Goal: Task Accomplishment & Management: Complete application form

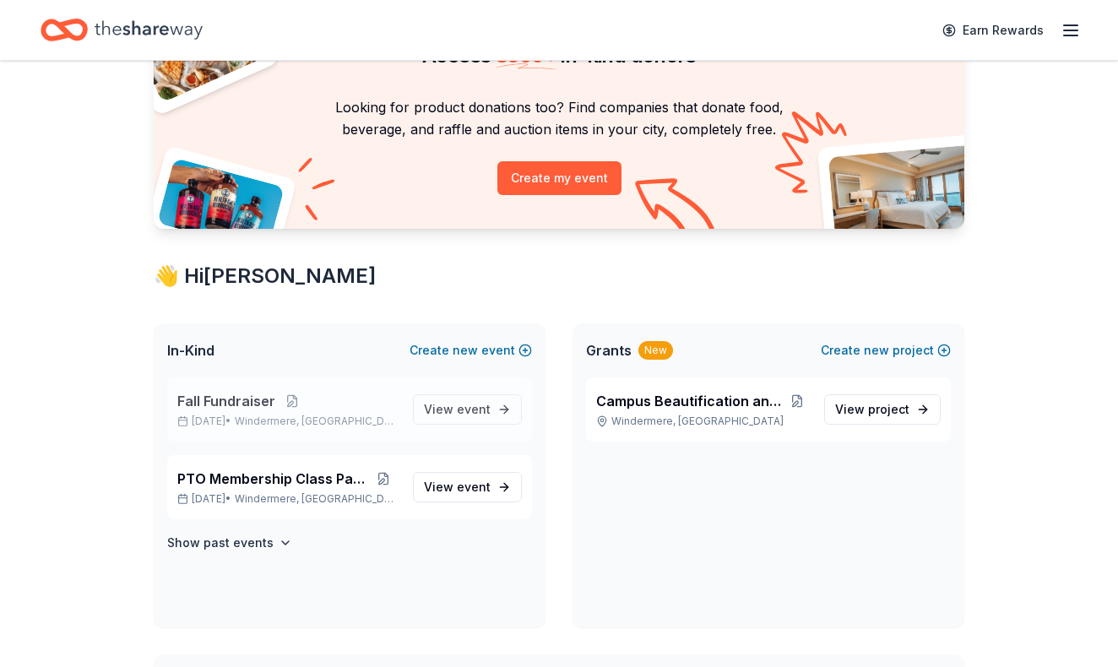
scroll to position [122, 0]
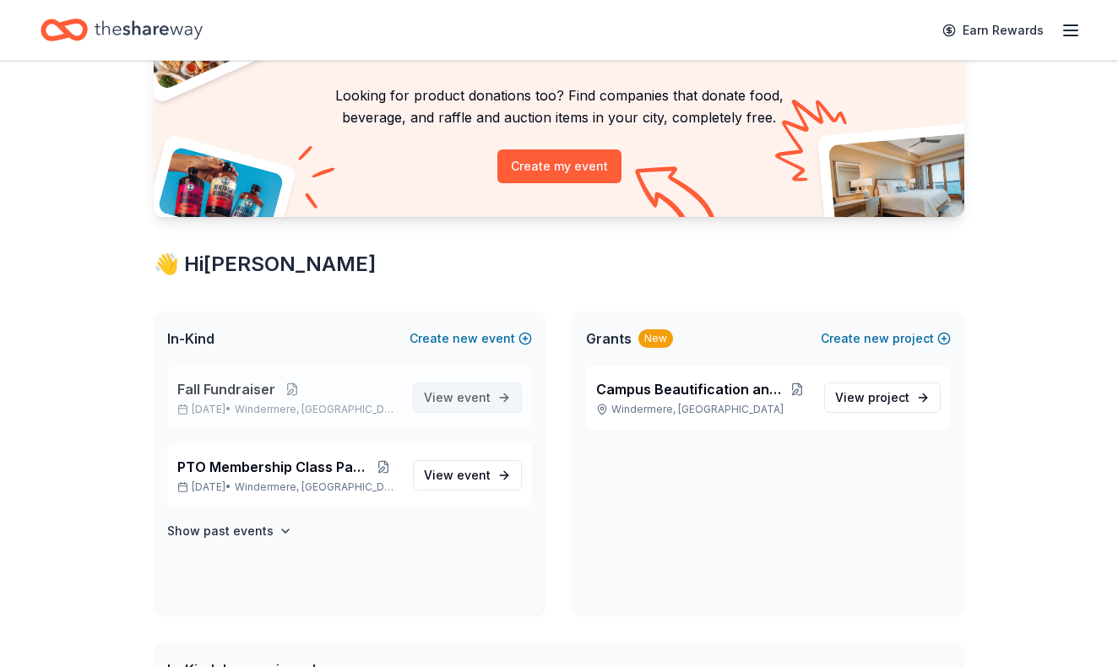
click at [445, 396] on span "View event" at bounding box center [457, 398] width 67 height 20
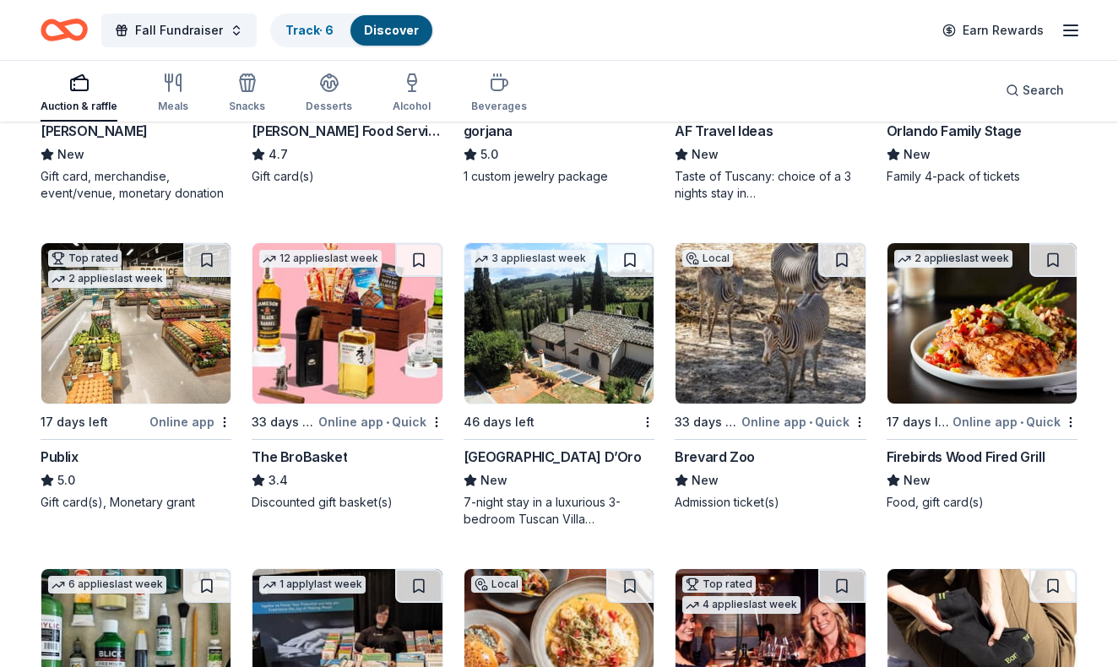
scroll to position [2989, 0]
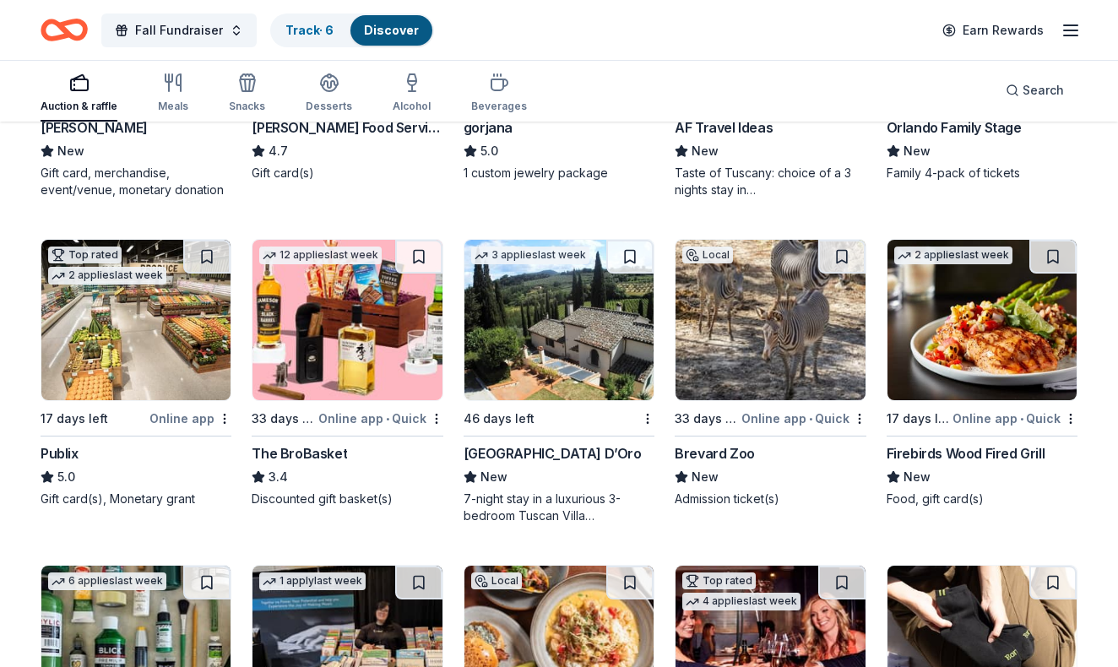
click at [56, 457] on div "Publix" at bounding box center [60, 453] width 38 height 20
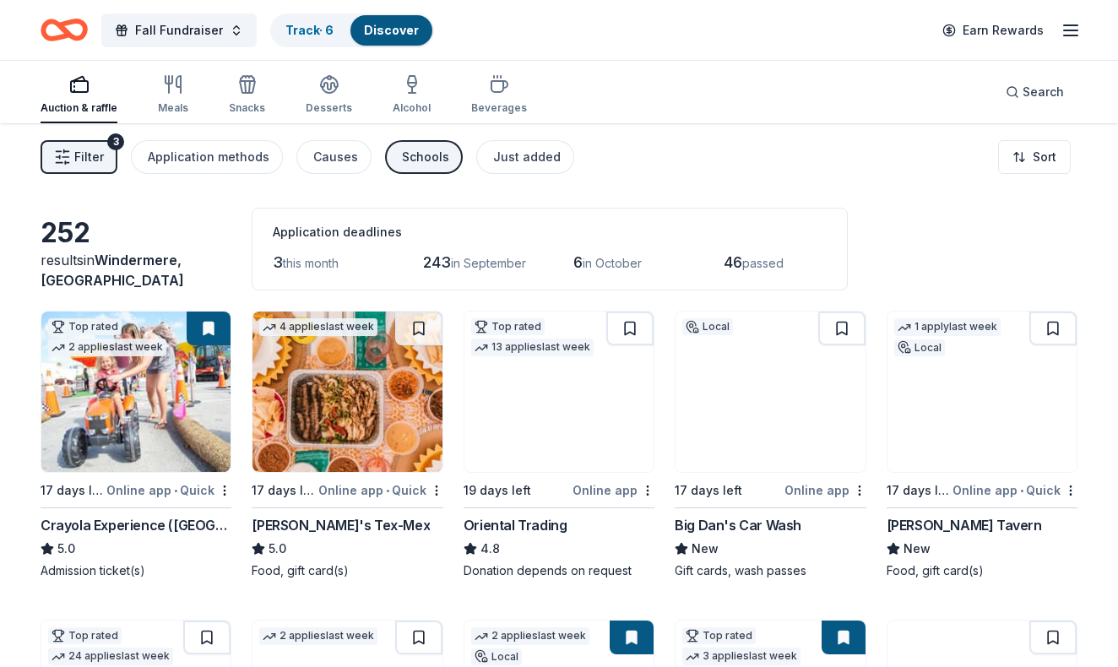
scroll to position [0, 0]
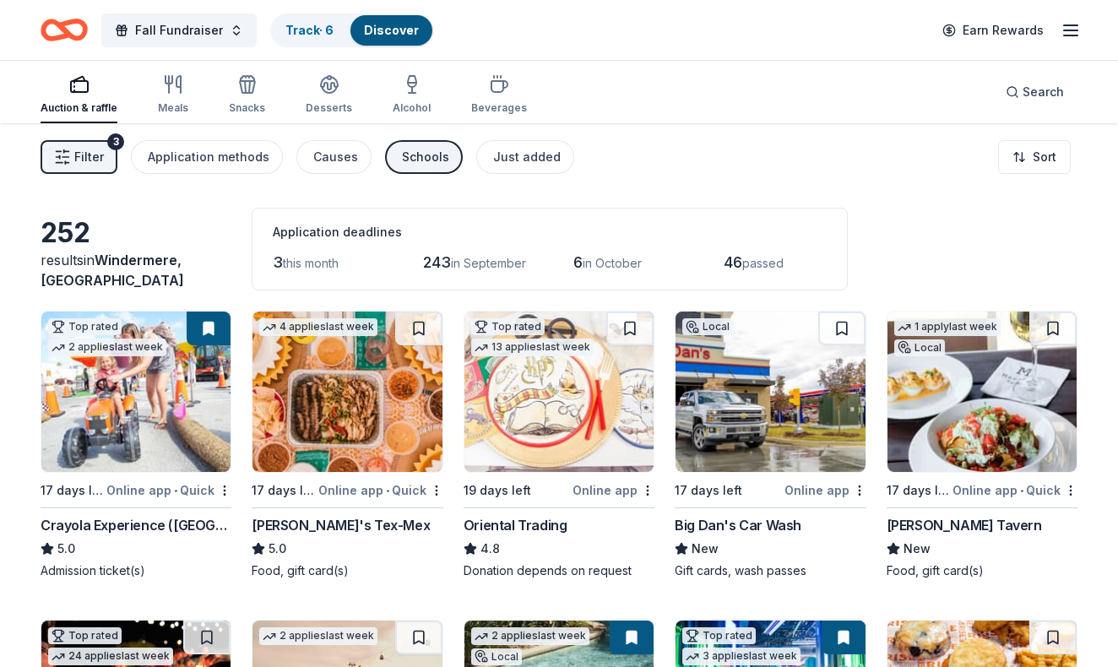
click at [100, 162] on span "Filter" at bounding box center [89, 157] width 30 height 20
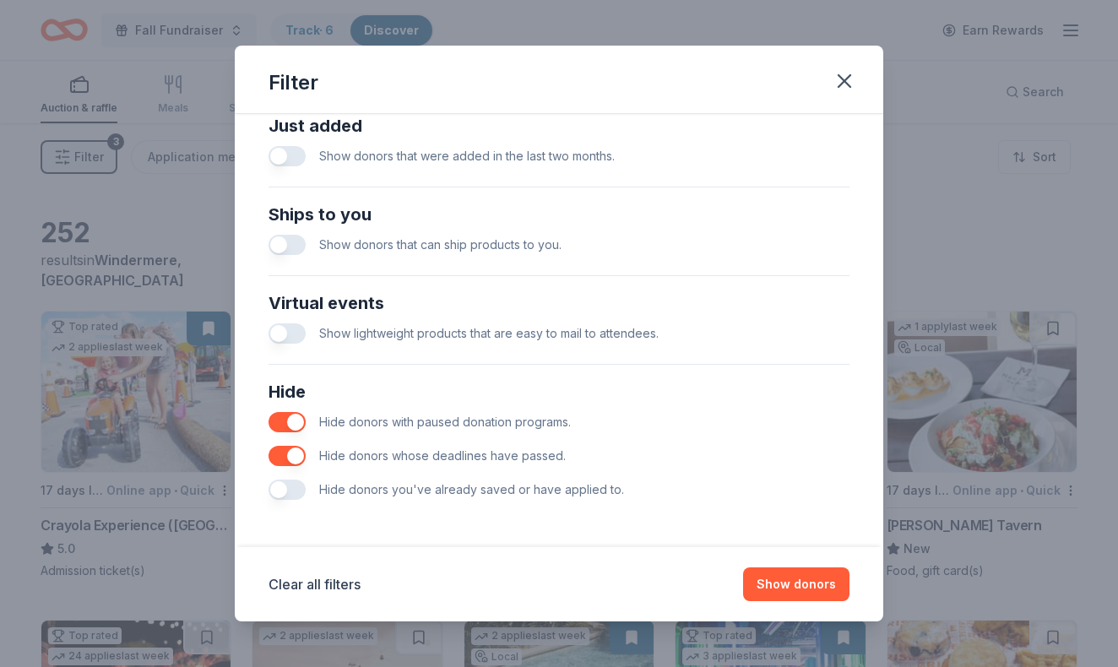
scroll to position [680, 0]
click at [790, 596] on button "Show donors" at bounding box center [796, 585] width 106 height 34
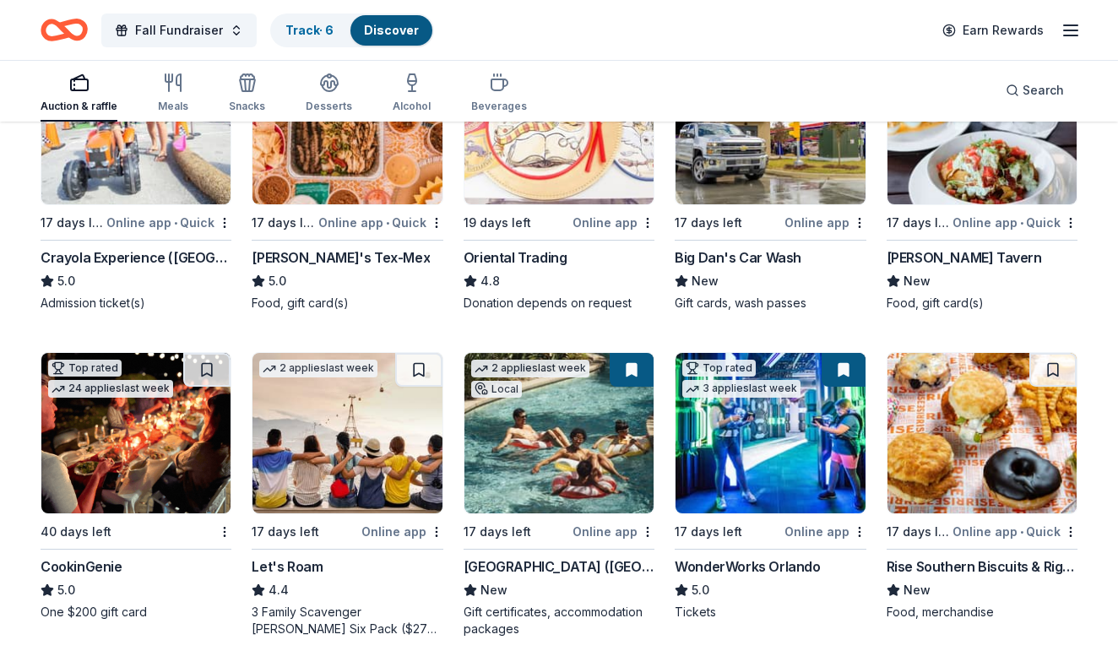
scroll to position [221, 0]
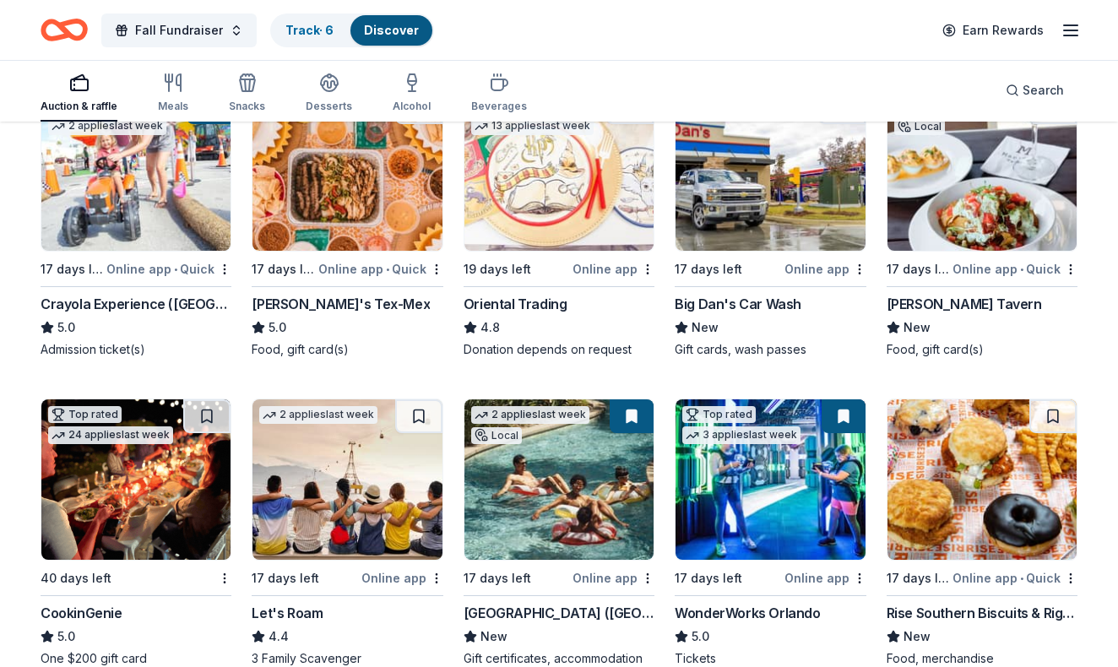
click at [570, 339] on div "Oriental Trading 4.8 Donation depends on request" at bounding box center [559, 326] width 191 height 64
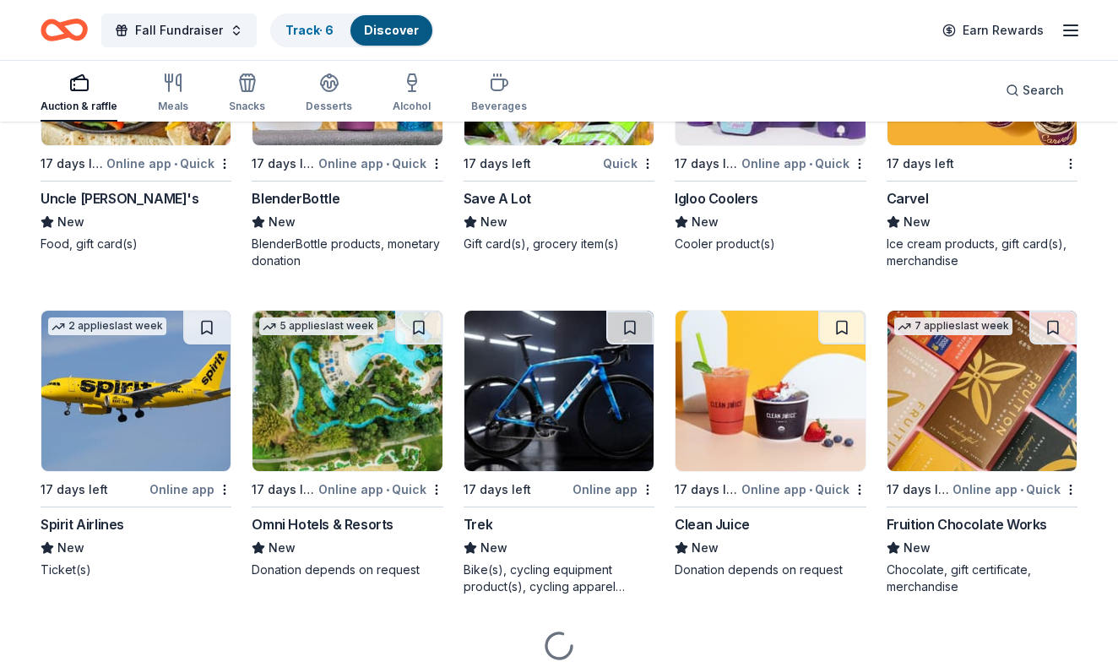
scroll to position [13257, 0]
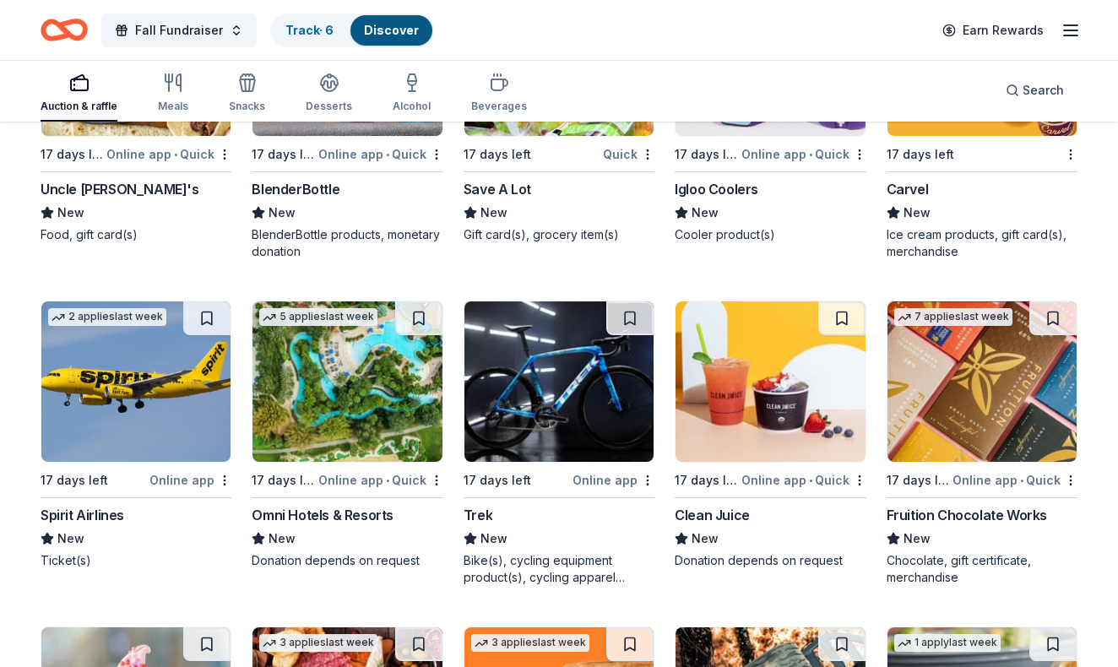
click at [173, 492] on div "2 applies last week 17 days left Online app Spirit Airlines New Ticket(s)" at bounding box center [136, 435] width 191 height 269
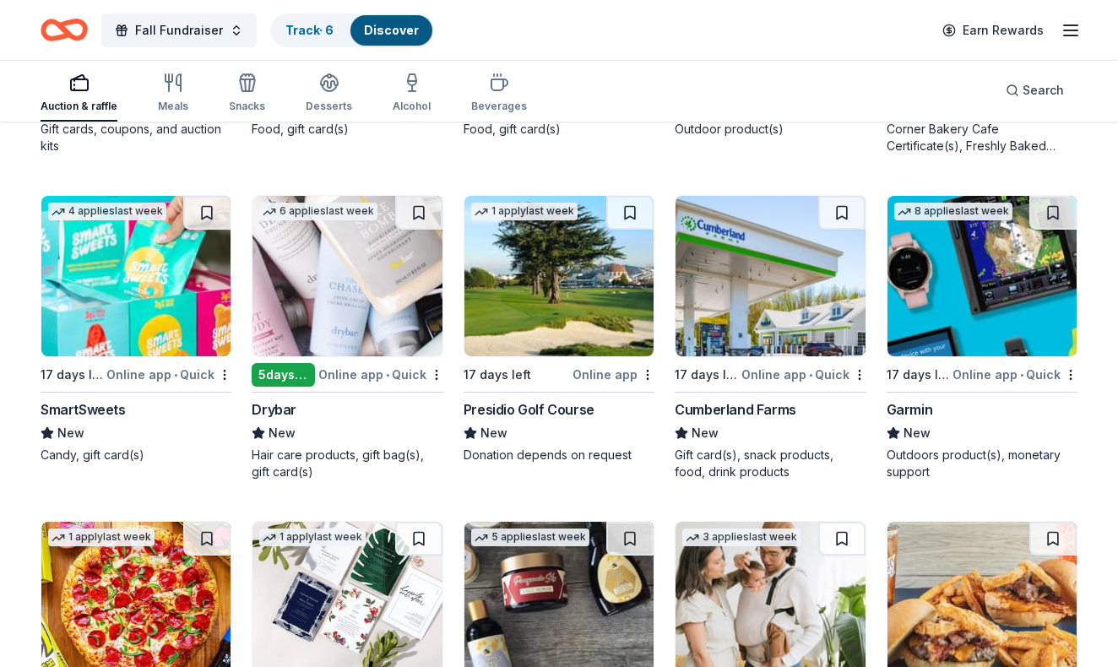
scroll to position [14015, 0]
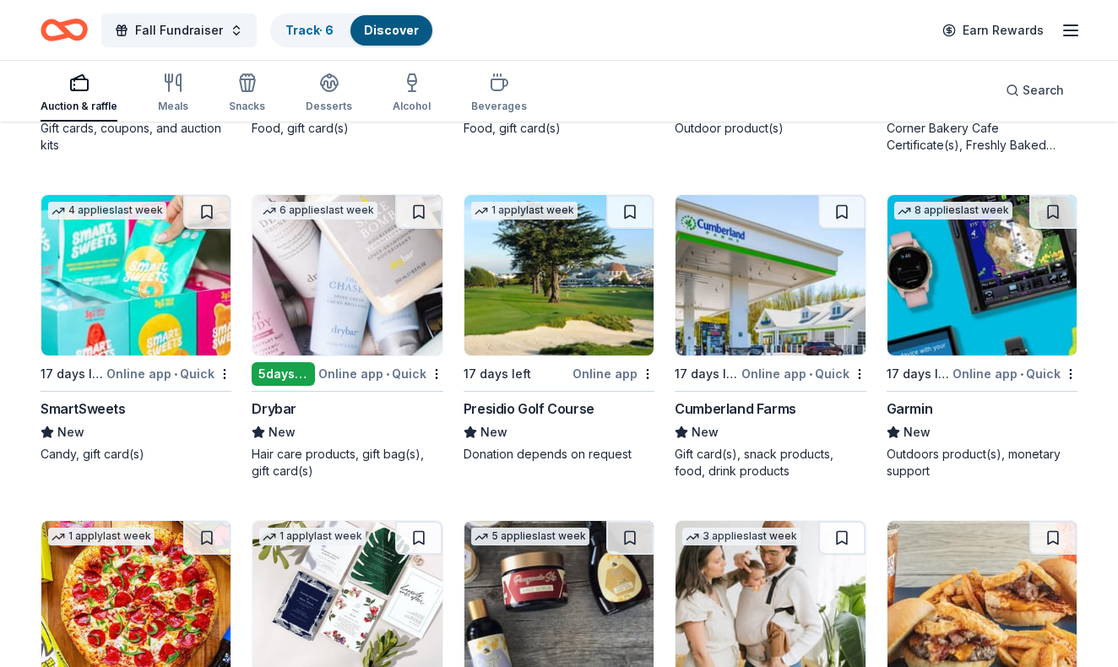
click at [392, 305] on img at bounding box center [347, 275] width 189 height 160
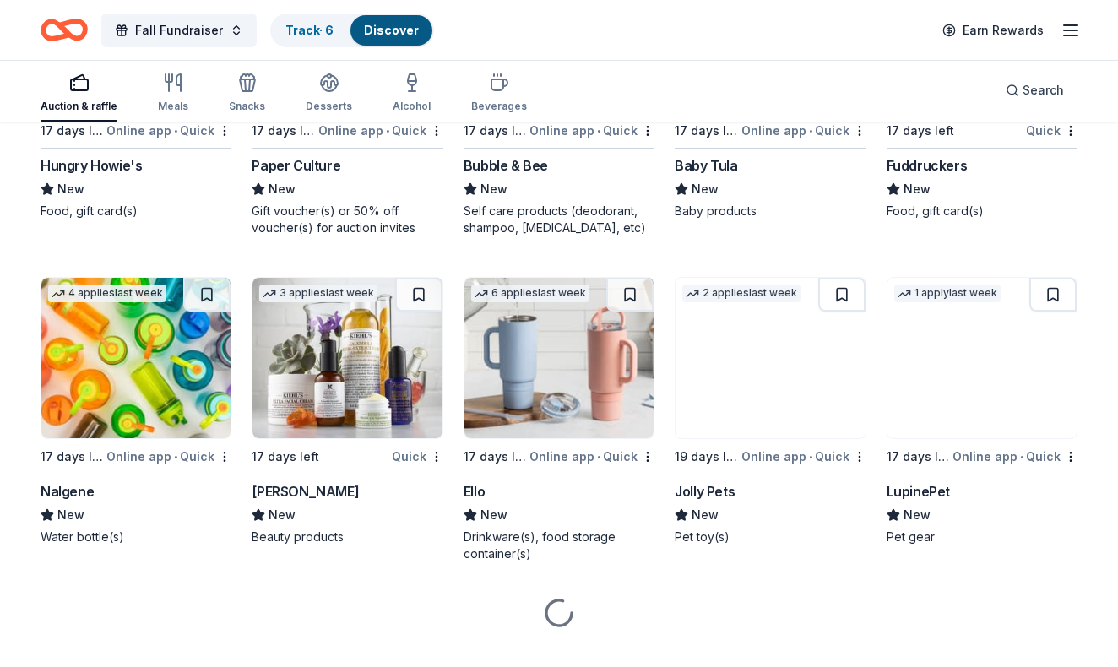
scroll to position [14602, 0]
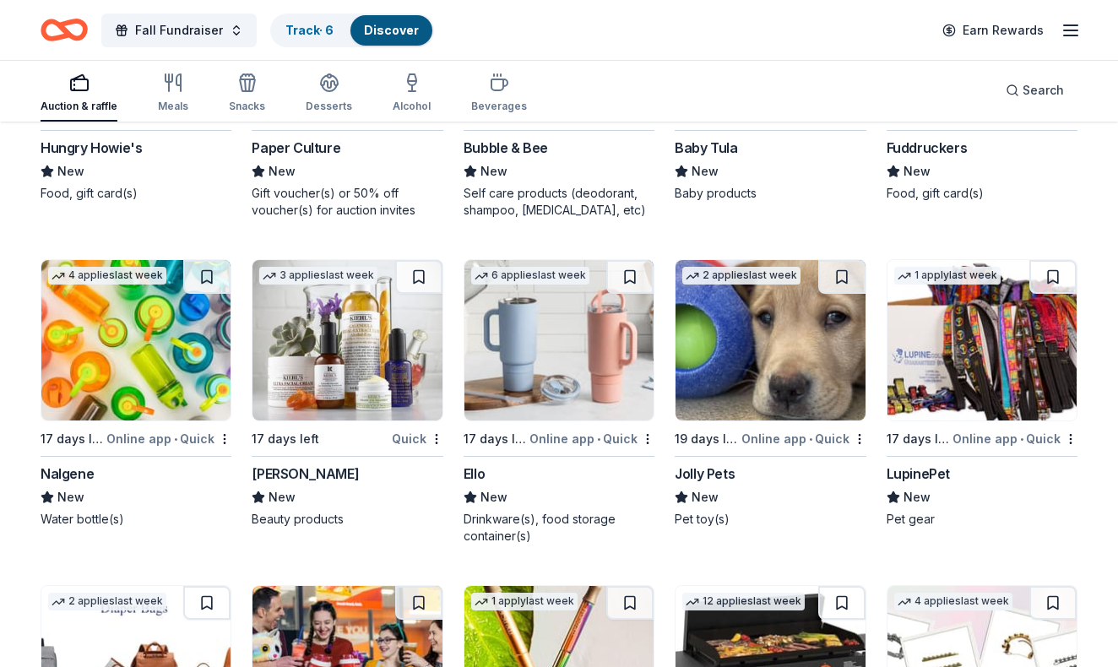
click at [383, 394] on img at bounding box center [347, 340] width 189 height 160
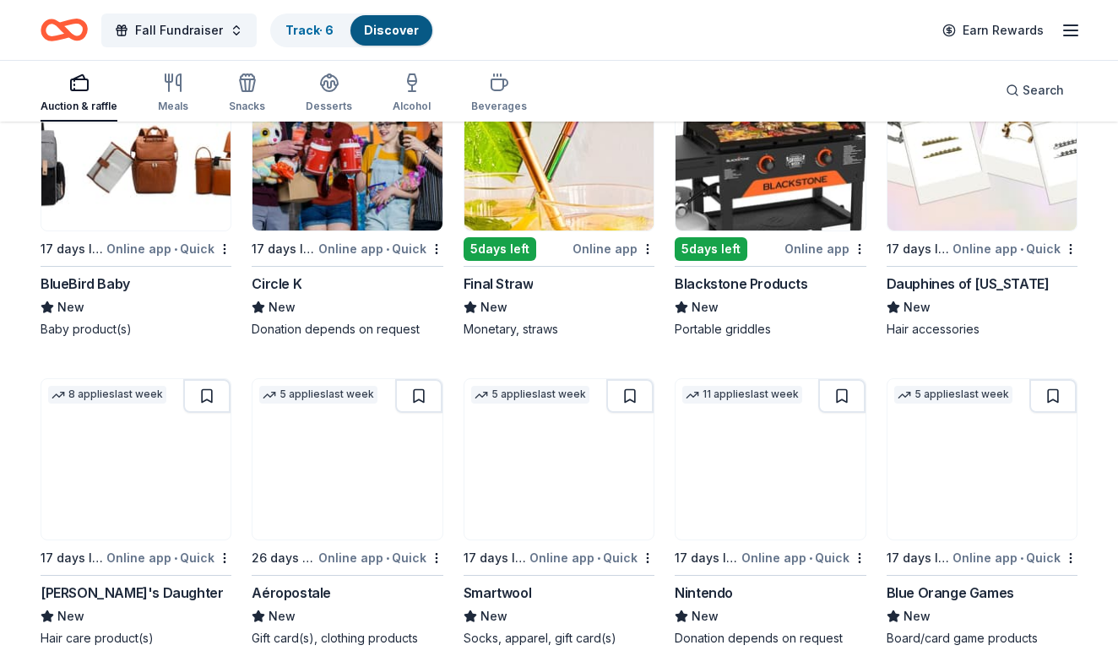
scroll to position [15120, 0]
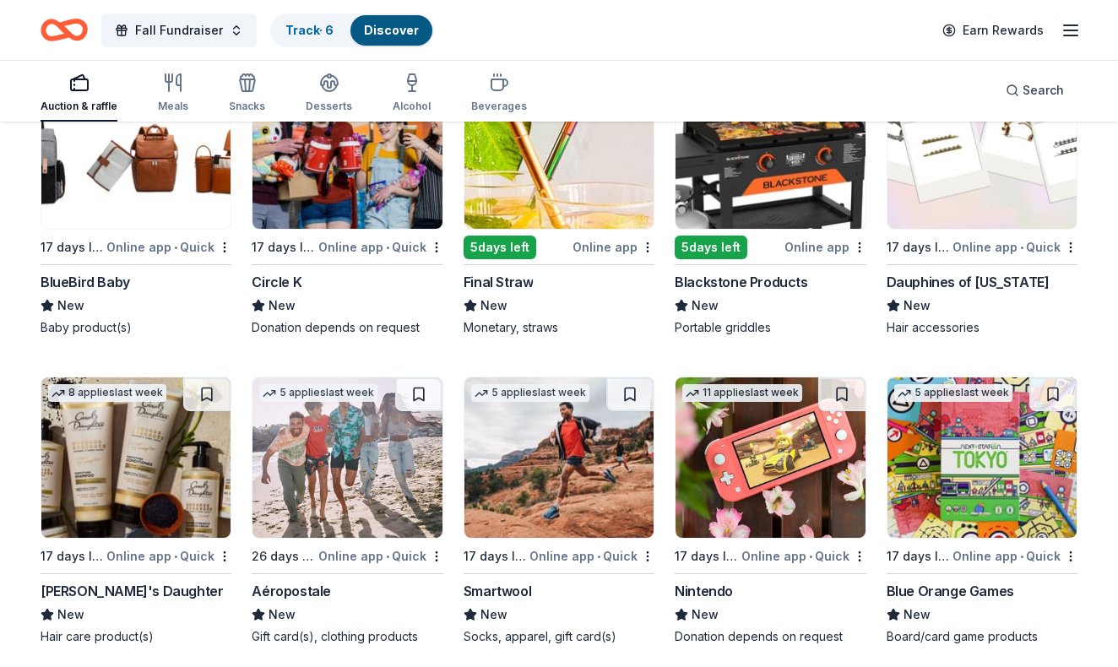
click at [721, 215] on img at bounding box center [770, 148] width 189 height 160
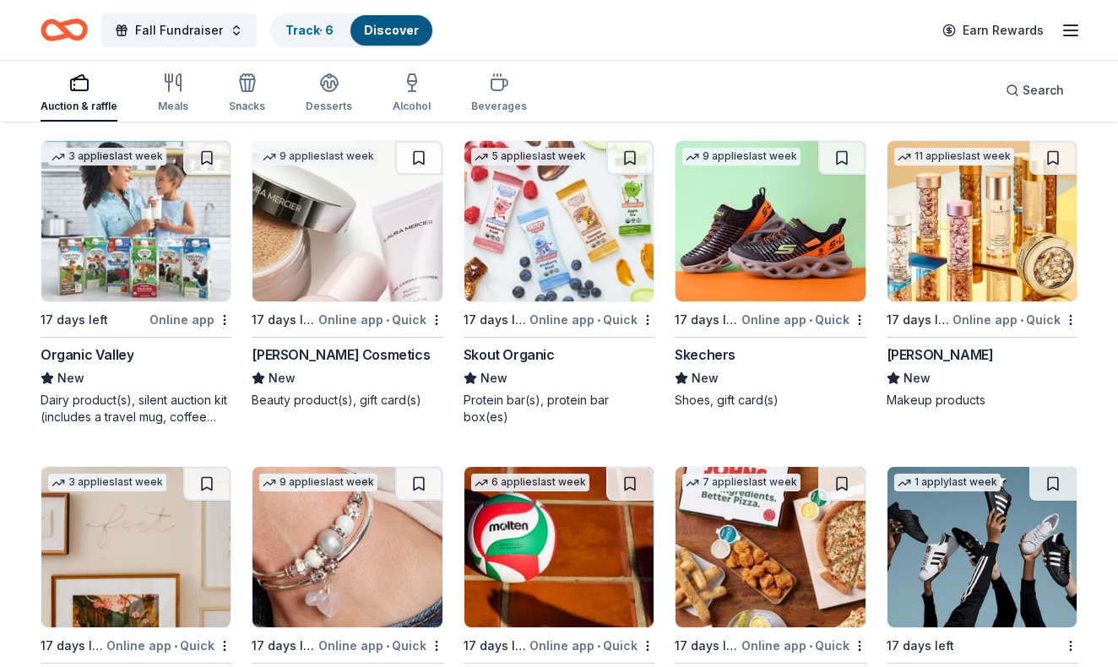
scroll to position [15674, 0]
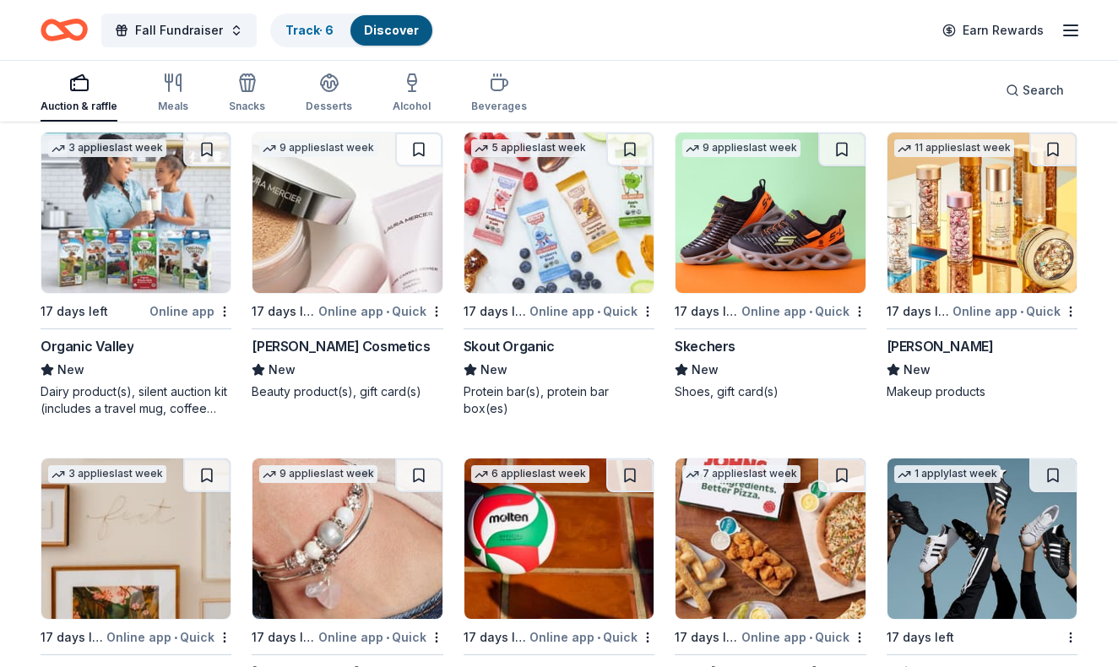
click at [415, 273] on img at bounding box center [347, 213] width 189 height 160
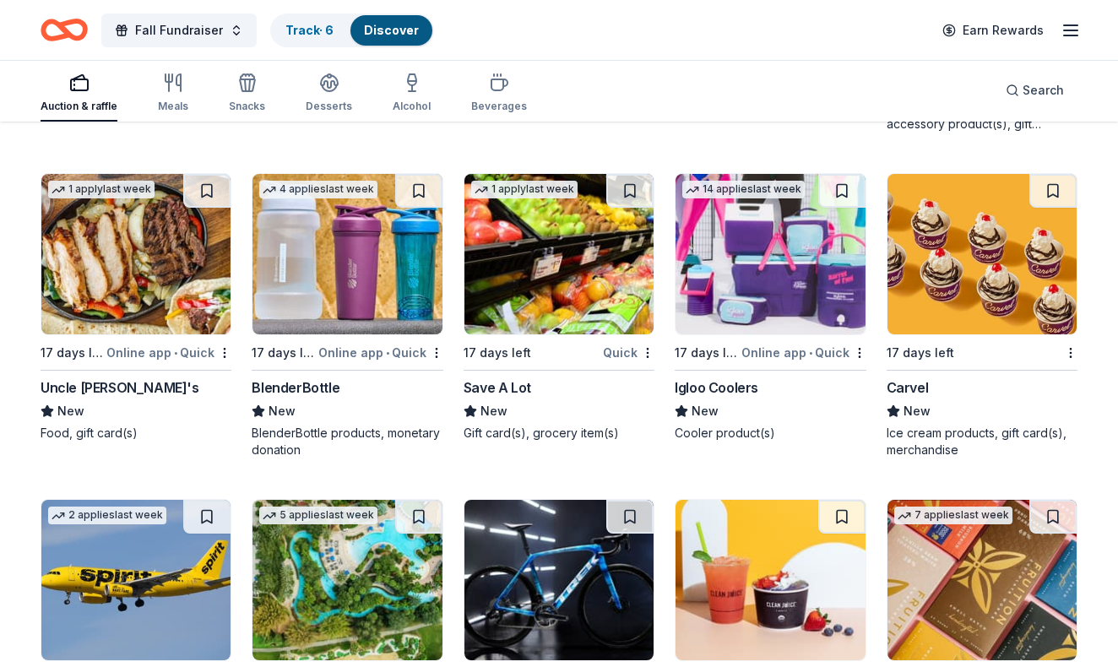
scroll to position [13069, 0]
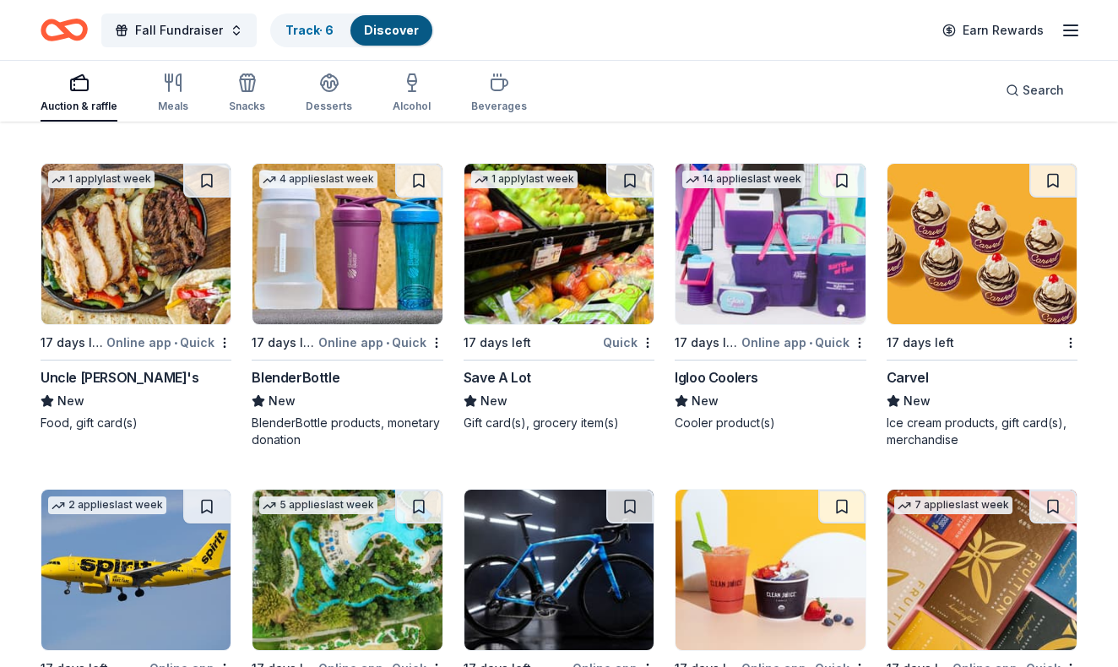
click at [747, 291] on img at bounding box center [770, 244] width 189 height 160
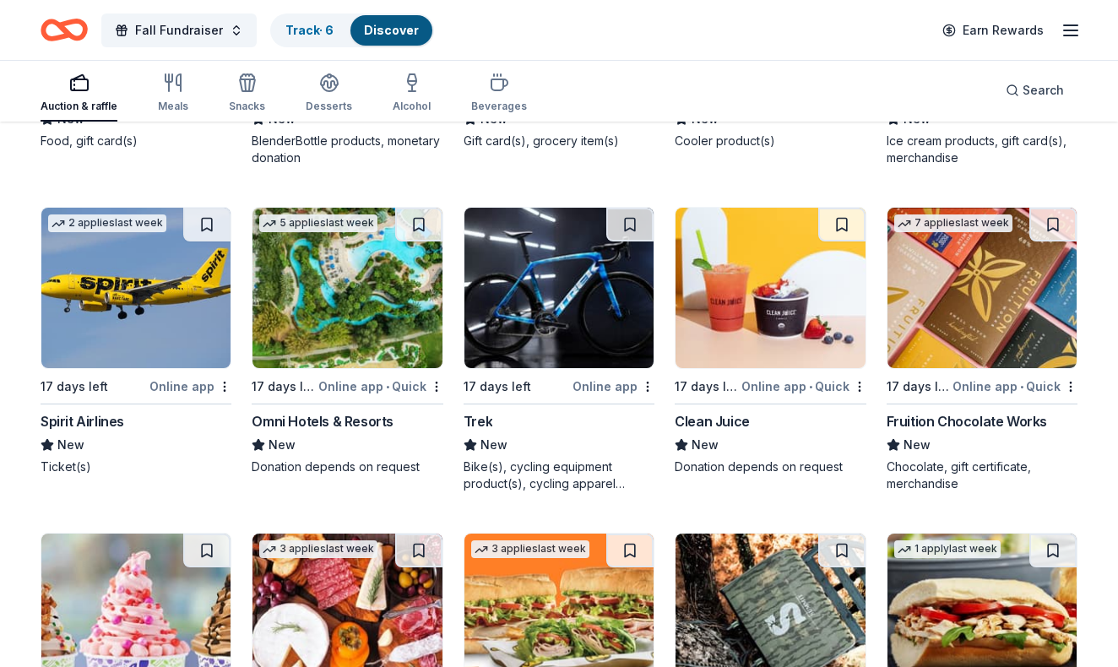
scroll to position [13355, 0]
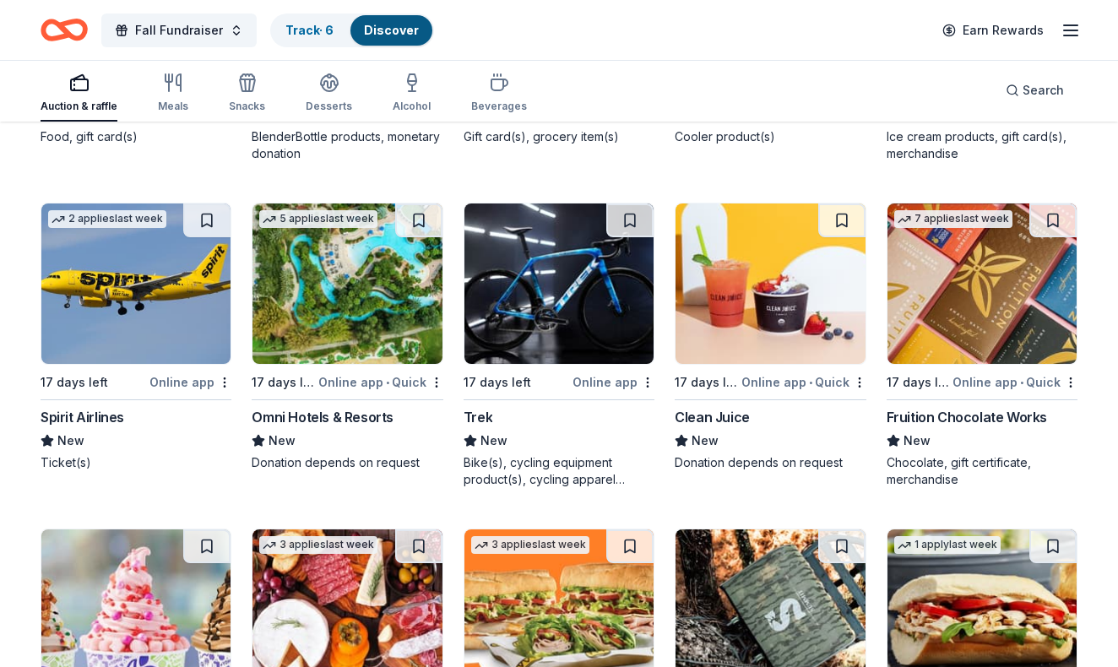
click at [612, 328] on img at bounding box center [558, 284] width 189 height 160
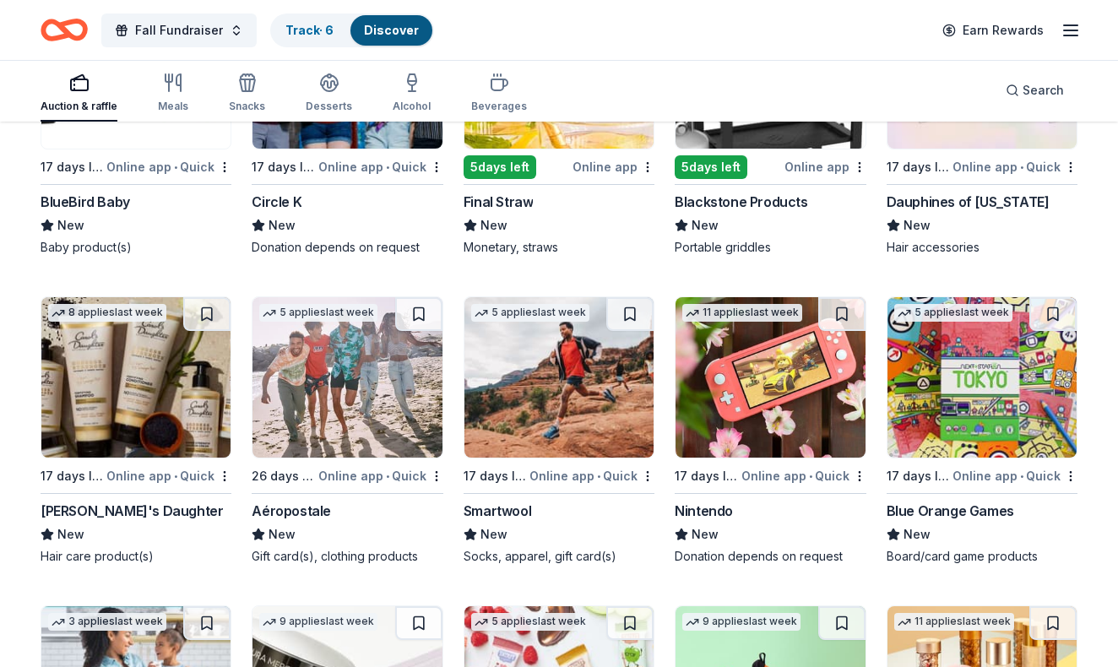
scroll to position [15200, 0]
click at [351, 405] on img at bounding box center [347, 377] width 189 height 160
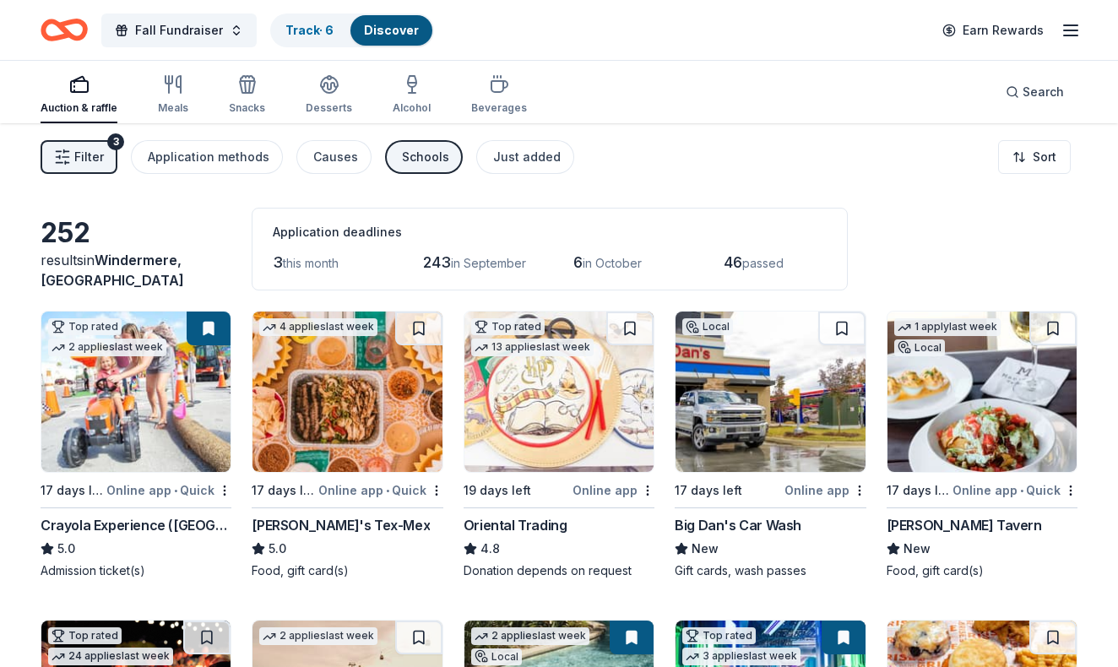
scroll to position [0, 0]
click at [253, 156] on div "Application methods" at bounding box center [209, 157] width 122 height 20
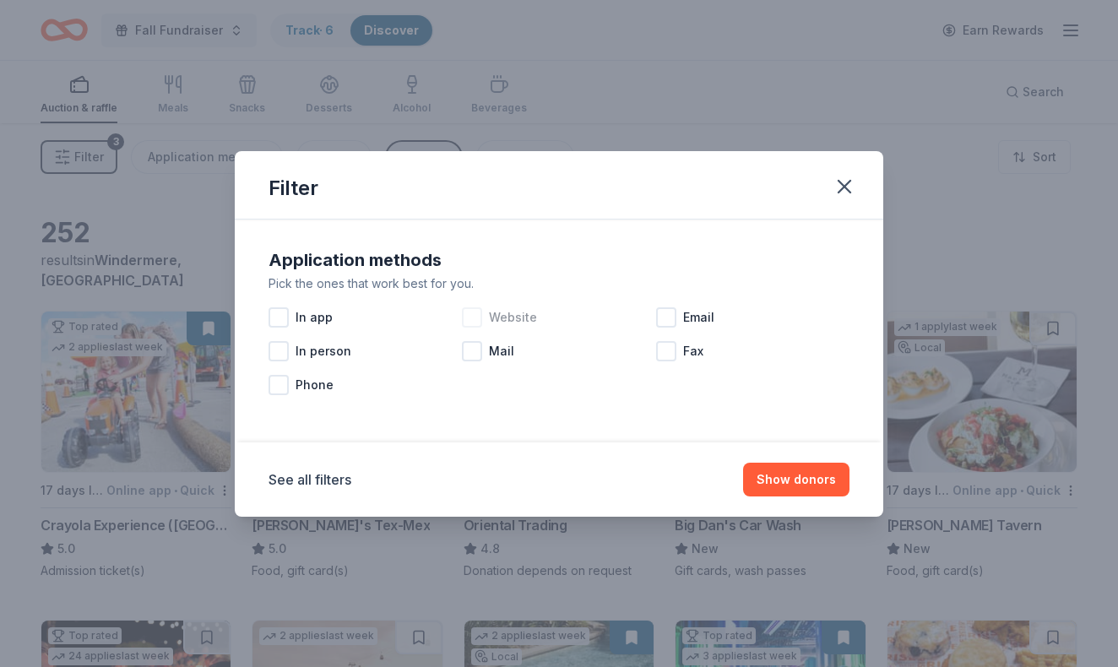
click at [471, 318] on div at bounding box center [472, 317] width 20 height 20
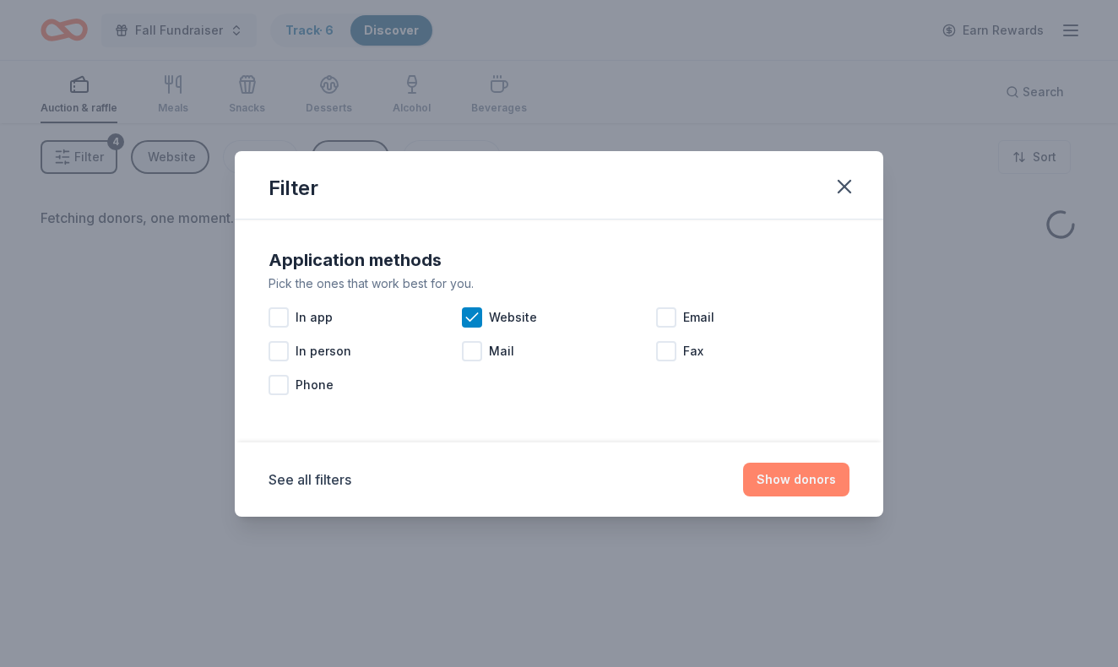
click at [804, 481] on button "Show donors" at bounding box center [796, 480] width 106 height 34
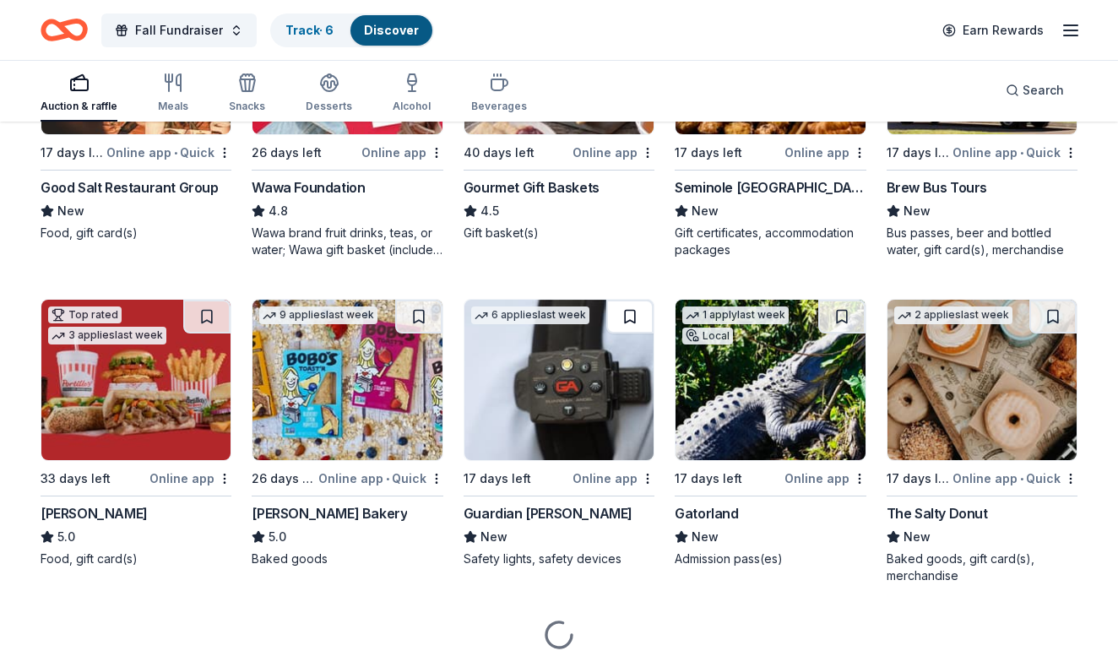
scroll to position [1632, 0]
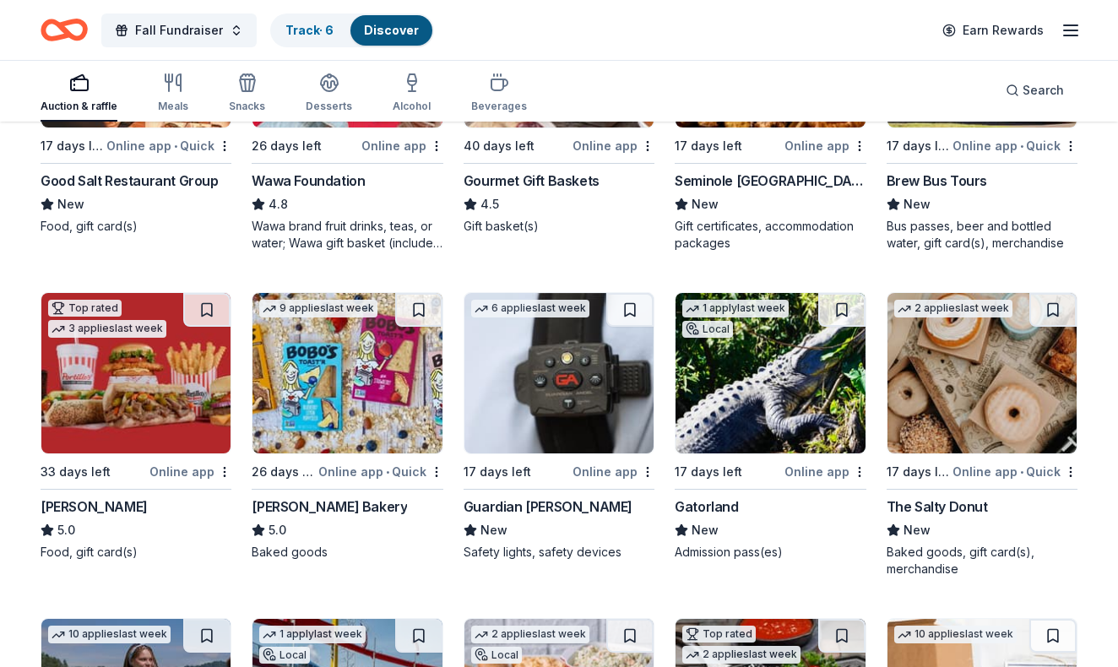
click at [142, 505] on div "Portillo's" at bounding box center [136, 507] width 191 height 20
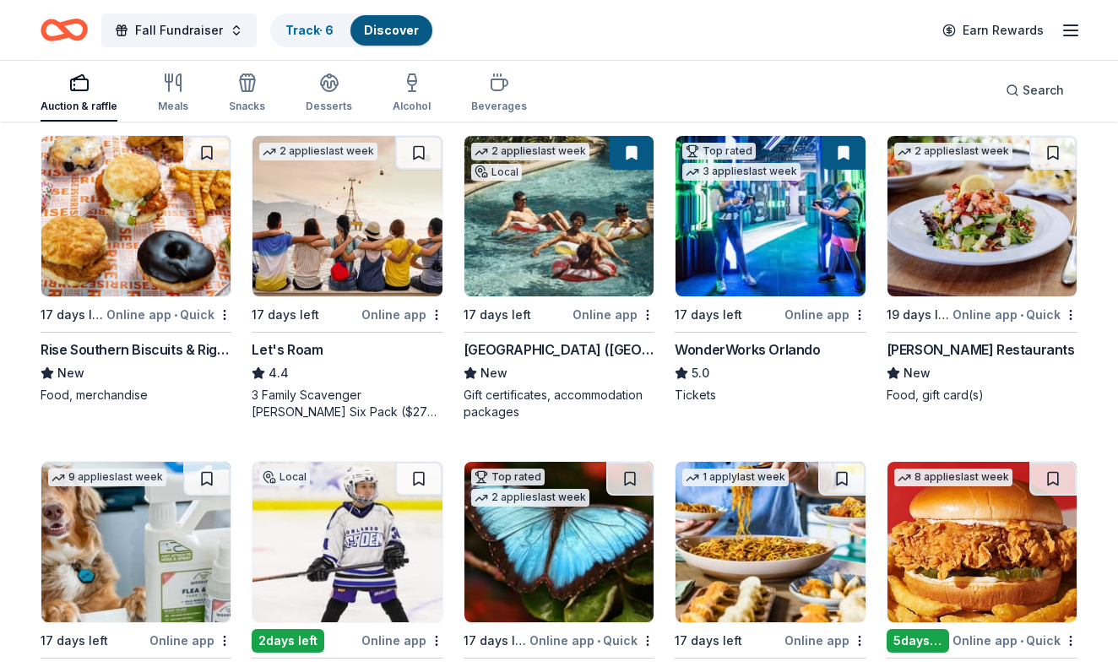
scroll to position [490, 0]
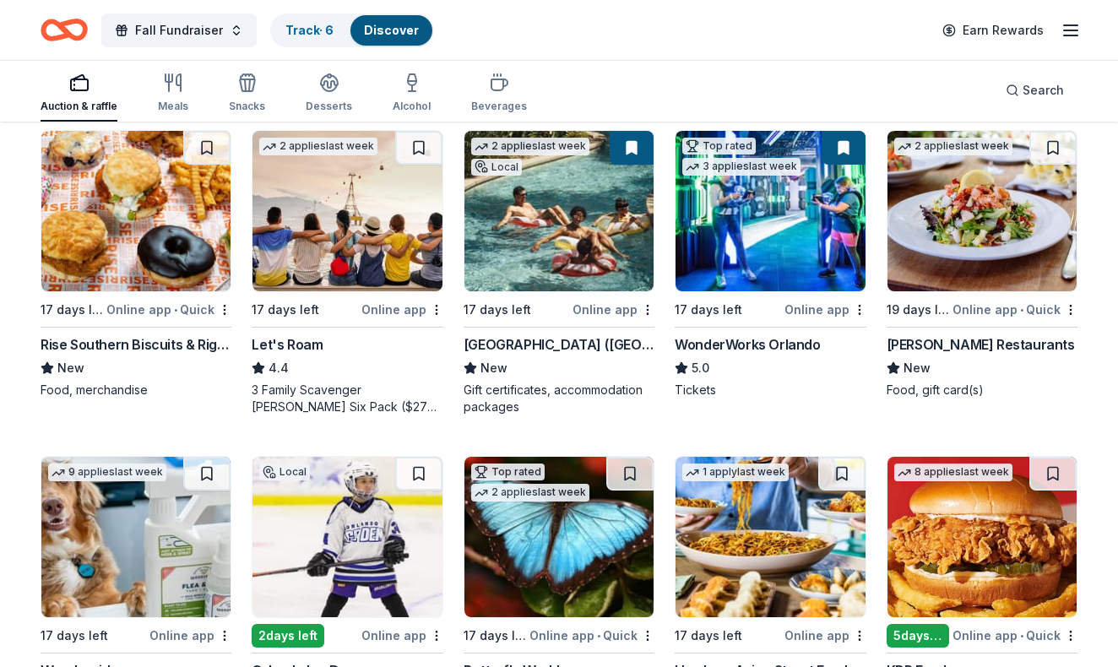
click at [683, 317] on div "17 days left" at bounding box center [709, 310] width 68 height 20
click at [630, 338] on div "Four Seasons Resort (Orlando)" at bounding box center [559, 344] width 191 height 20
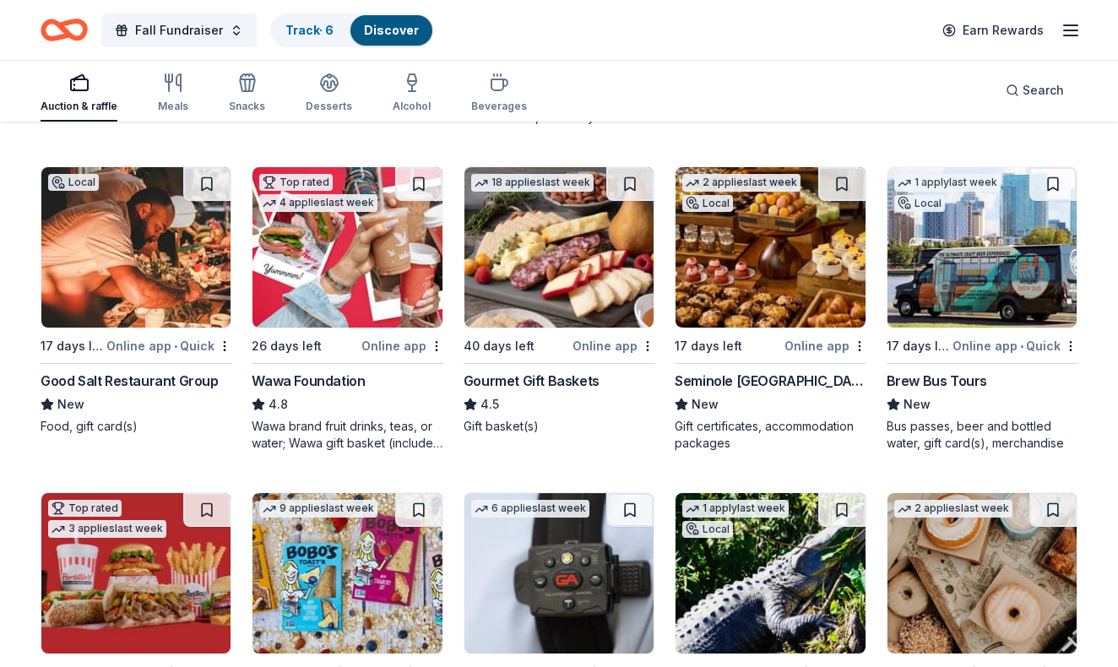
scroll to position [1436, 0]
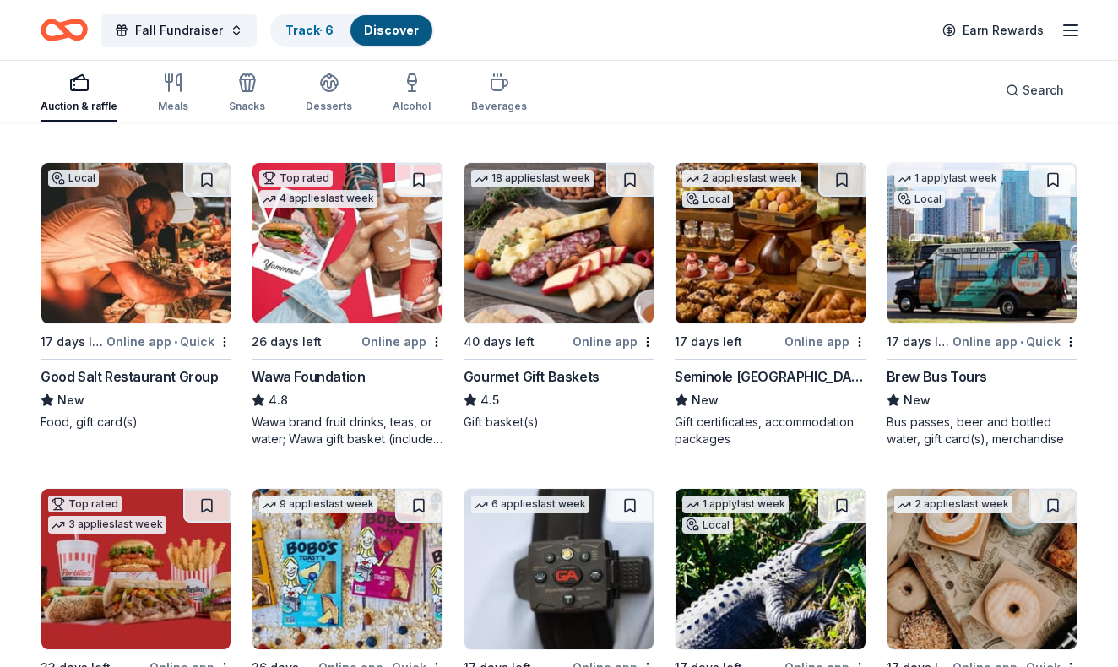
click at [581, 376] on div "Gourmet Gift Baskets" at bounding box center [532, 377] width 136 height 20
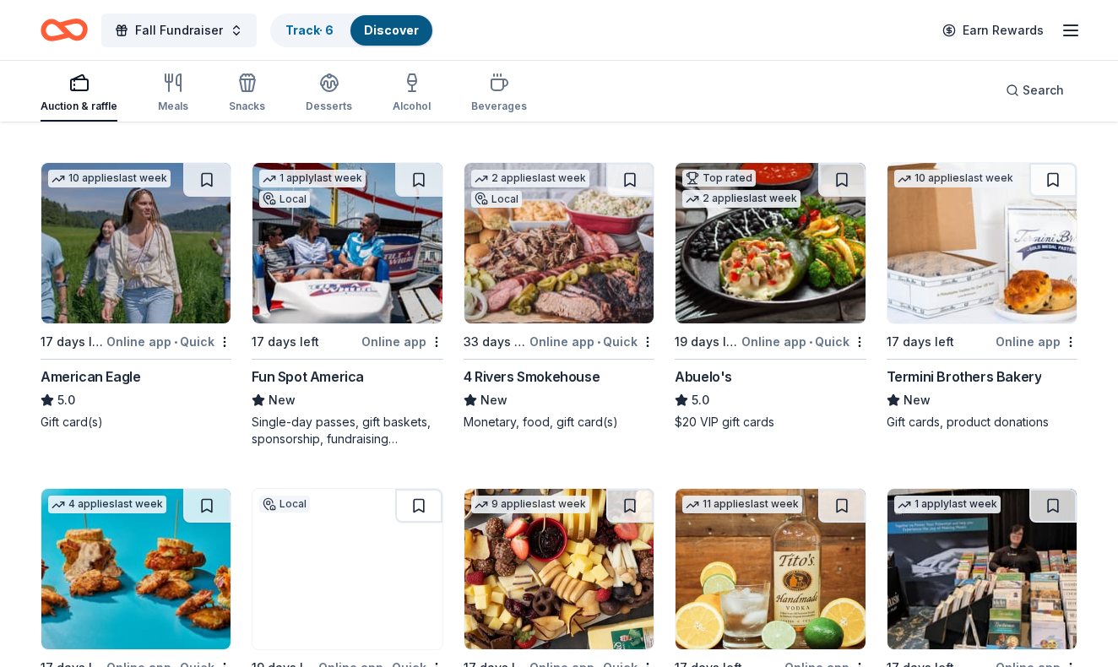
scroll to position [2088, 0]
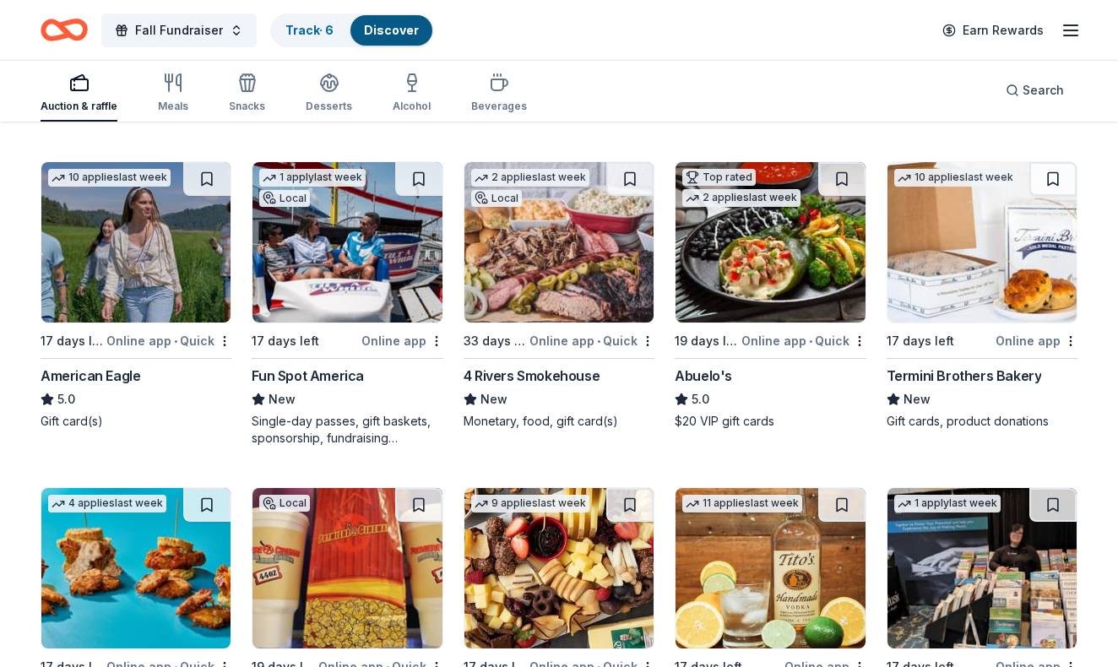
click at [359, 375] on div "Fun Spot America" at bounding box center [308, 376] width 112 height 20
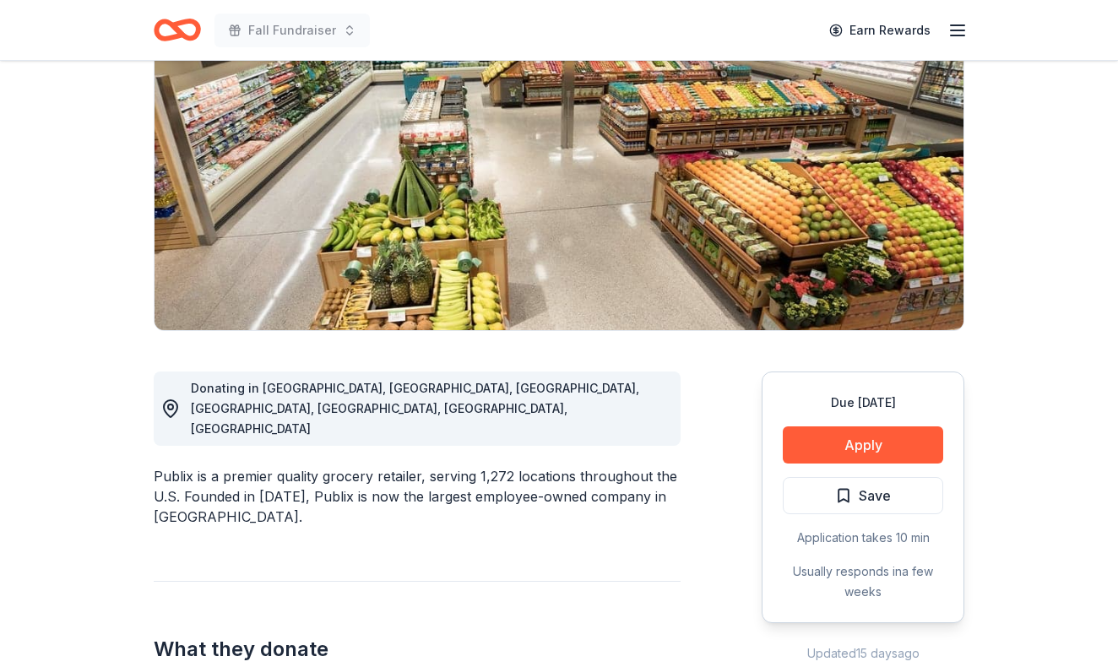
scroll to position [224, 0]
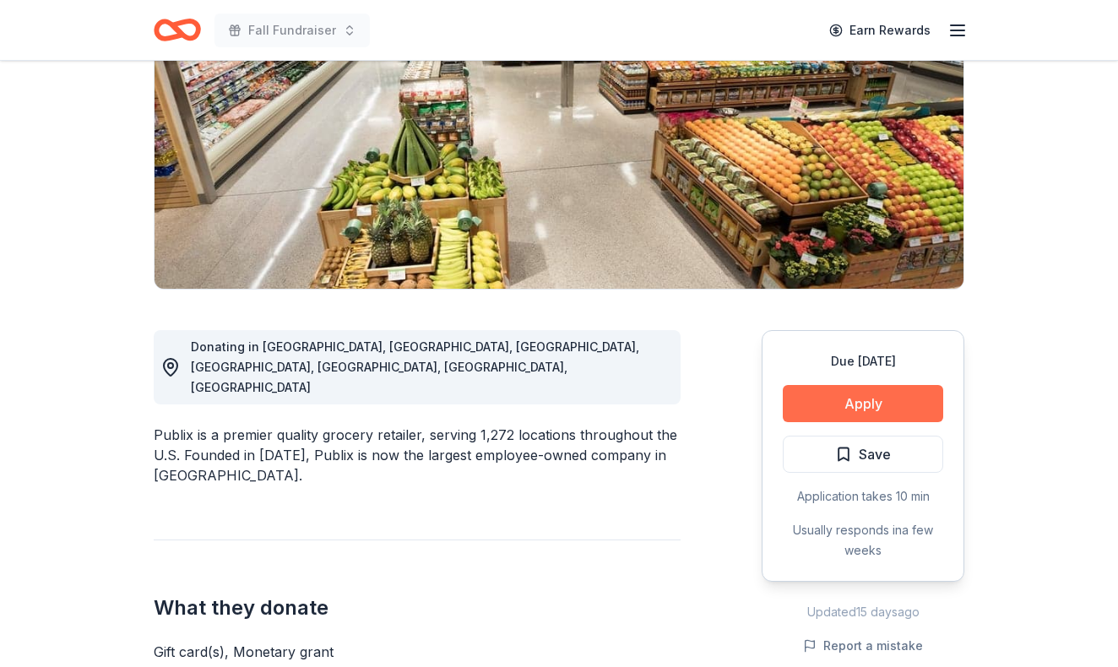
click at [832, 410] on button "Apply" at bounding box center [863, 403] width 160 height 37
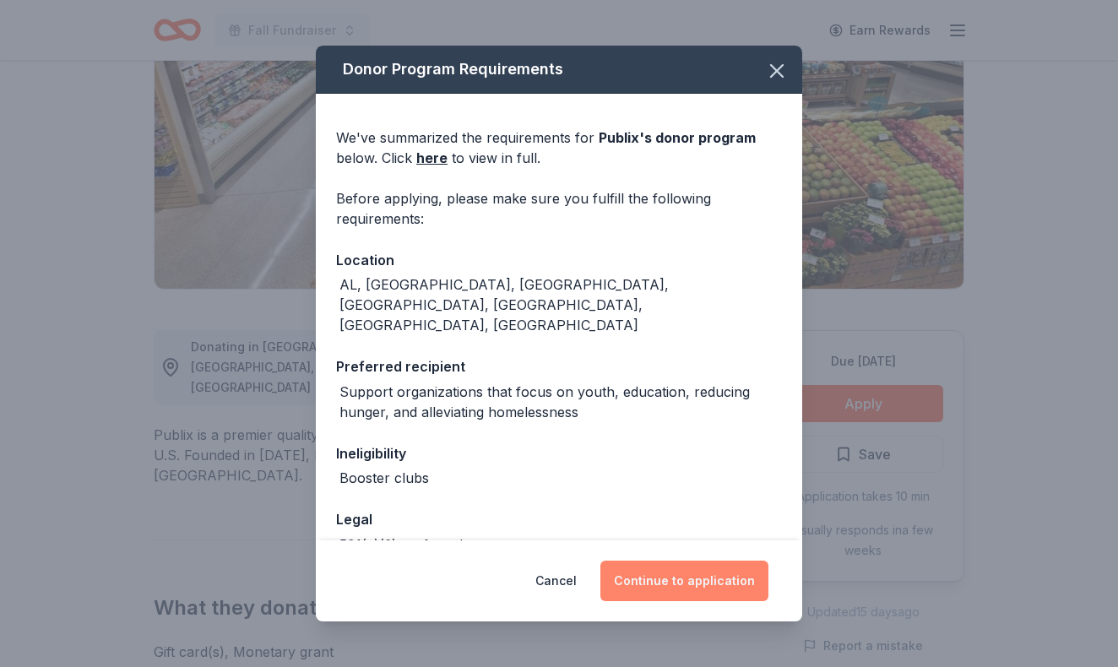
click at [685, 569] on button "Continue to application" at bounding box center [684, 581] width 168 height 41
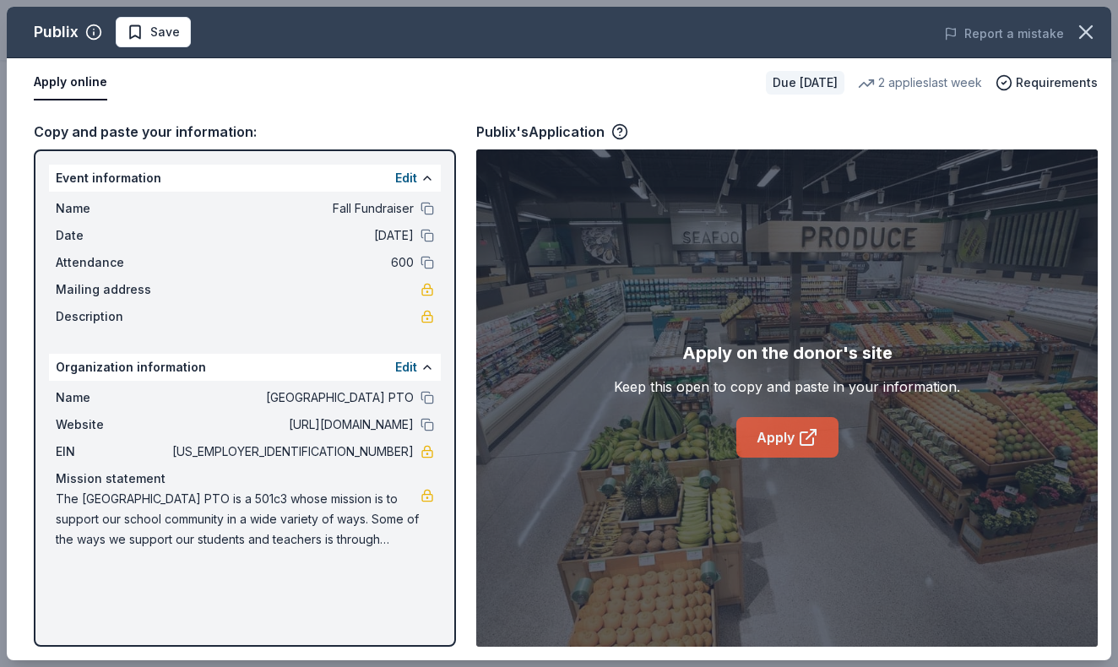
click at [789, 440] on link "Apply" at bounding box center [787, 437] width 102 height 41
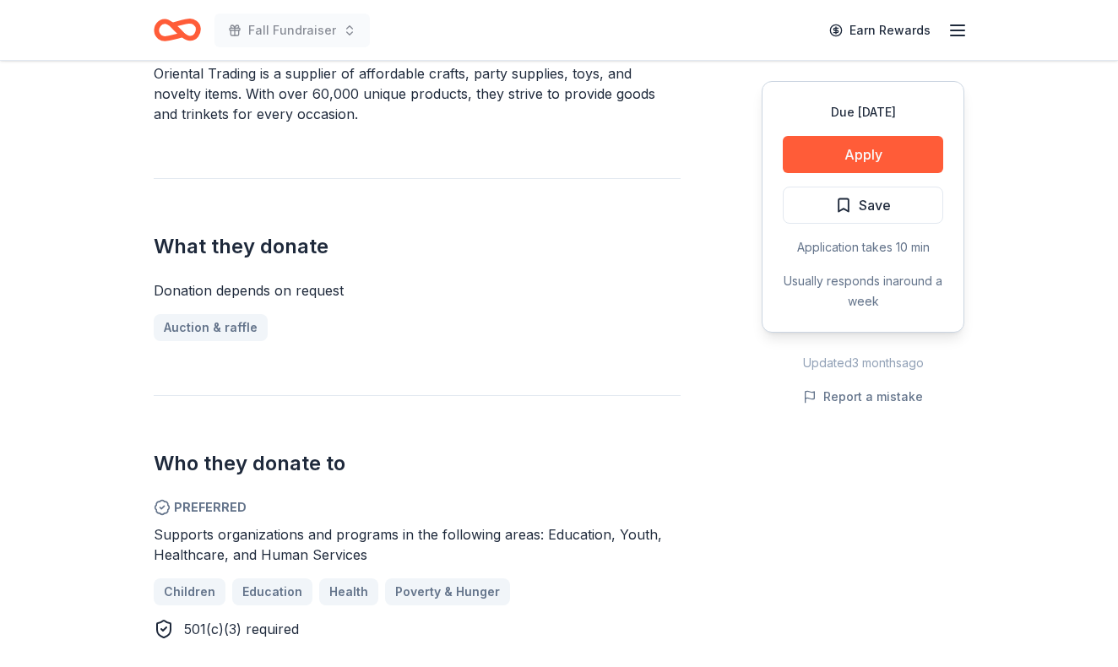
scroll to position [553, 0]
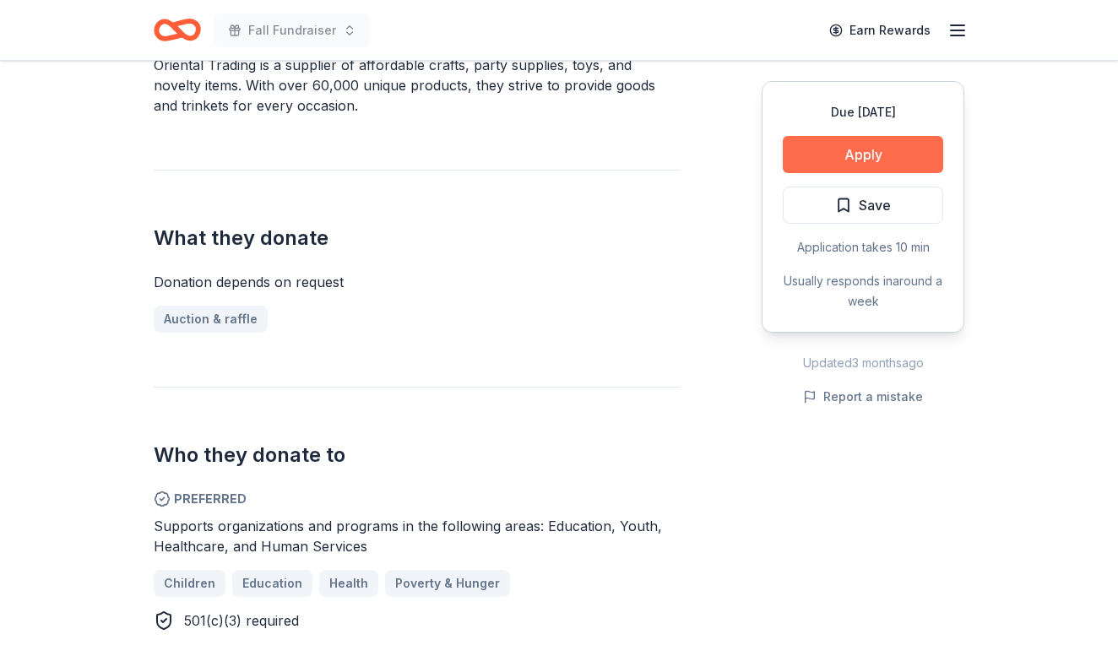
click at [807, 166] on button "Apply" at bounding box center [863, 154] width 160 height 37
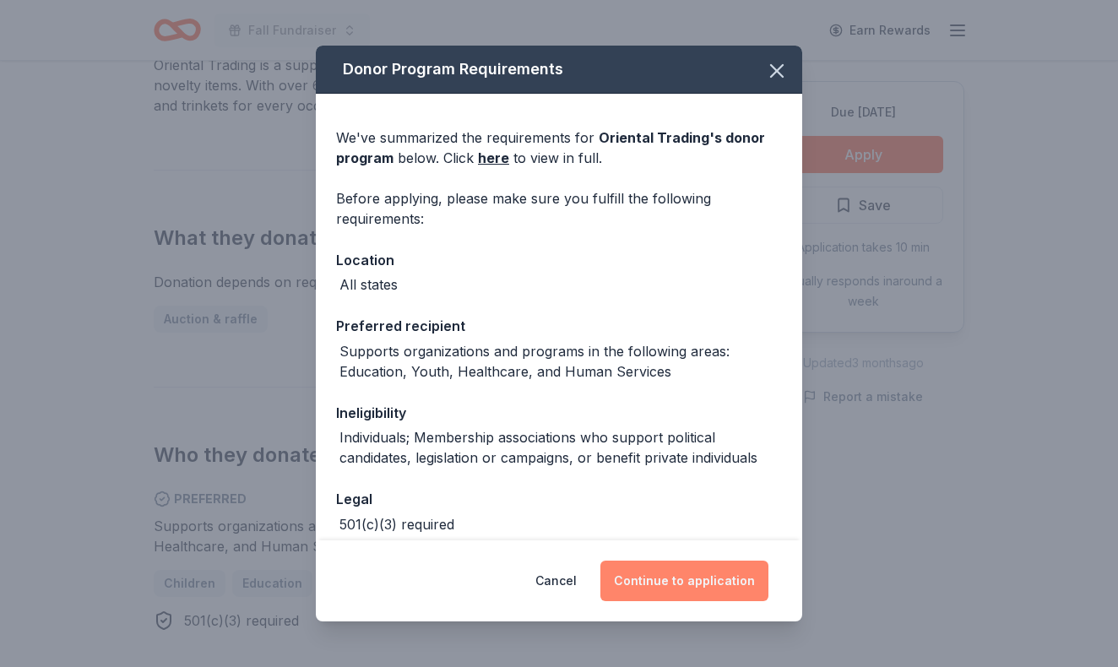
click at [712, 579] on button "Continue to application" at bounding box center [684, 581] width 168 height 41
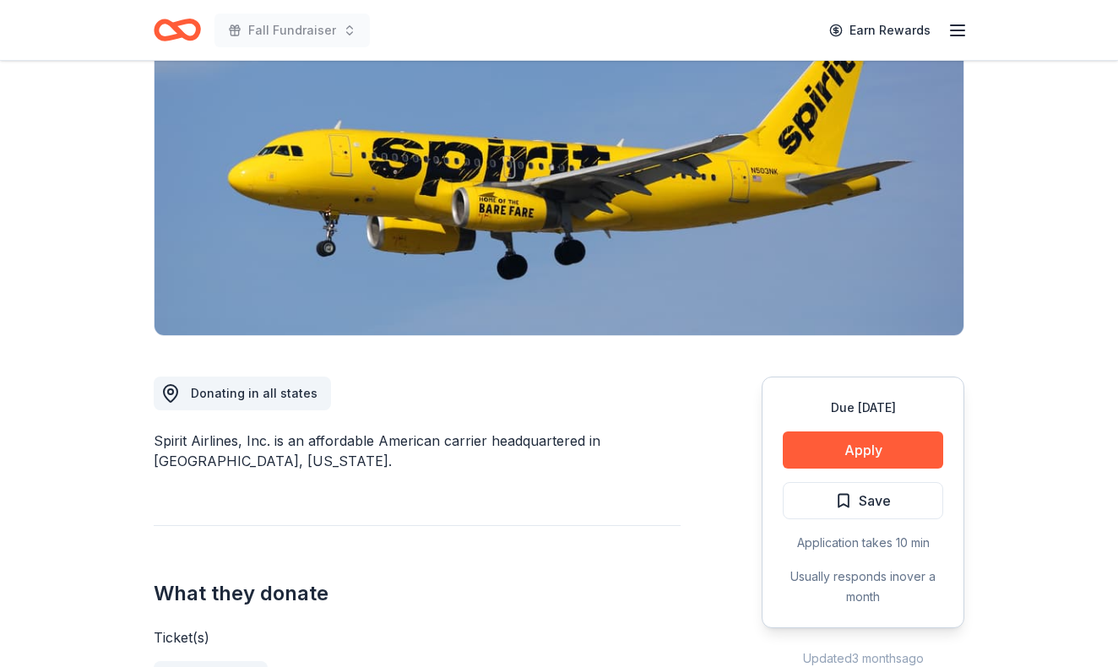
scroll to position [194, 0]
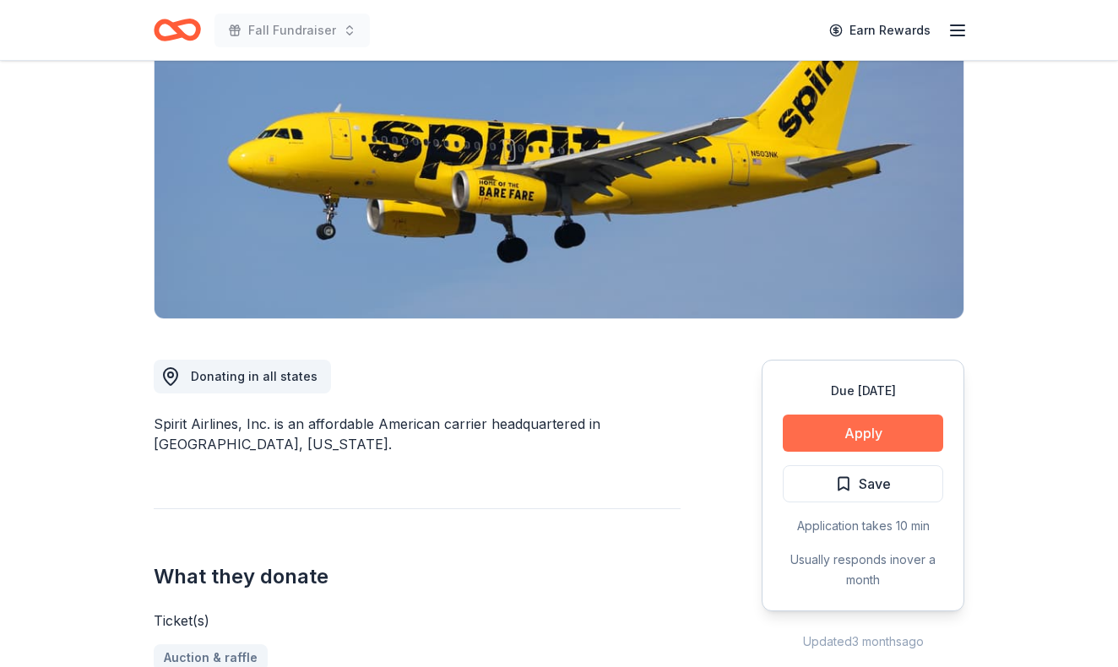
click at [861, 430] on button "Apply" at bounding box center [863, 433] width 160 height 37
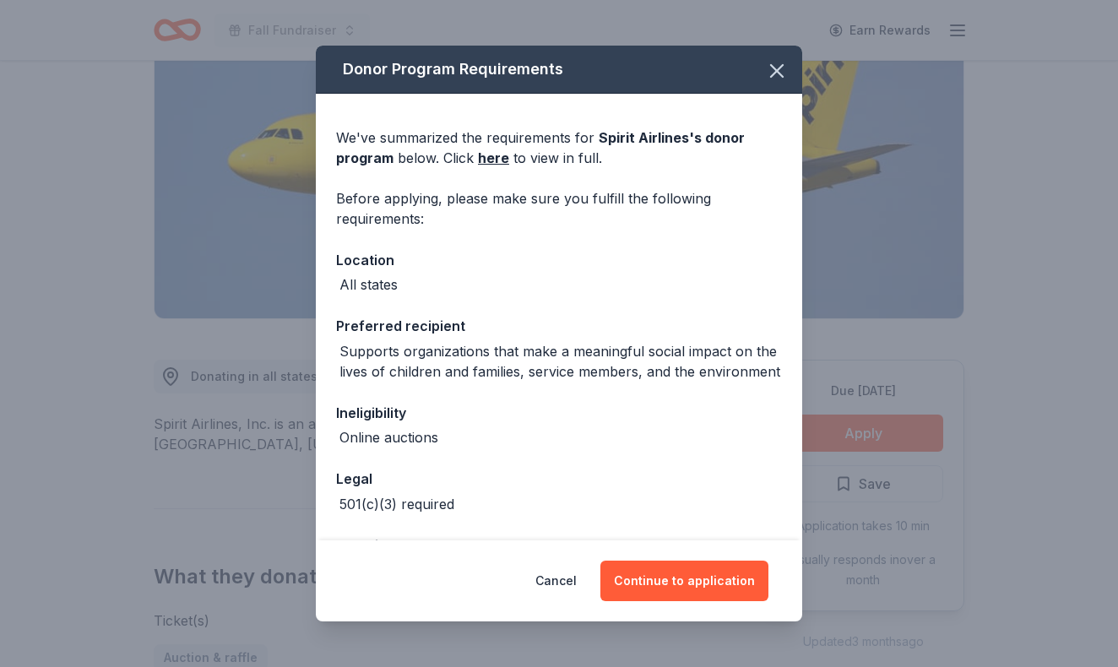
scroll to position [0, 0]
click at [673, 574] on button "Continue to application" at bounding box center [684, 581] width 168 height 41
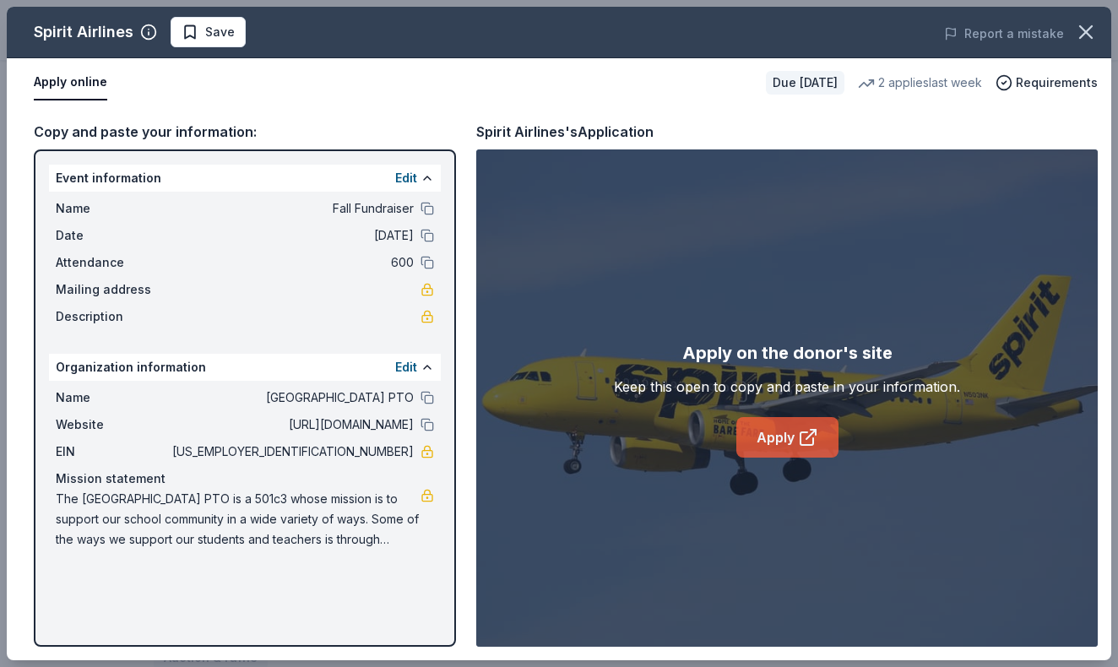
click at [779, 443] on link "Apply" at bounding box center [787, 437] width 102 height 41
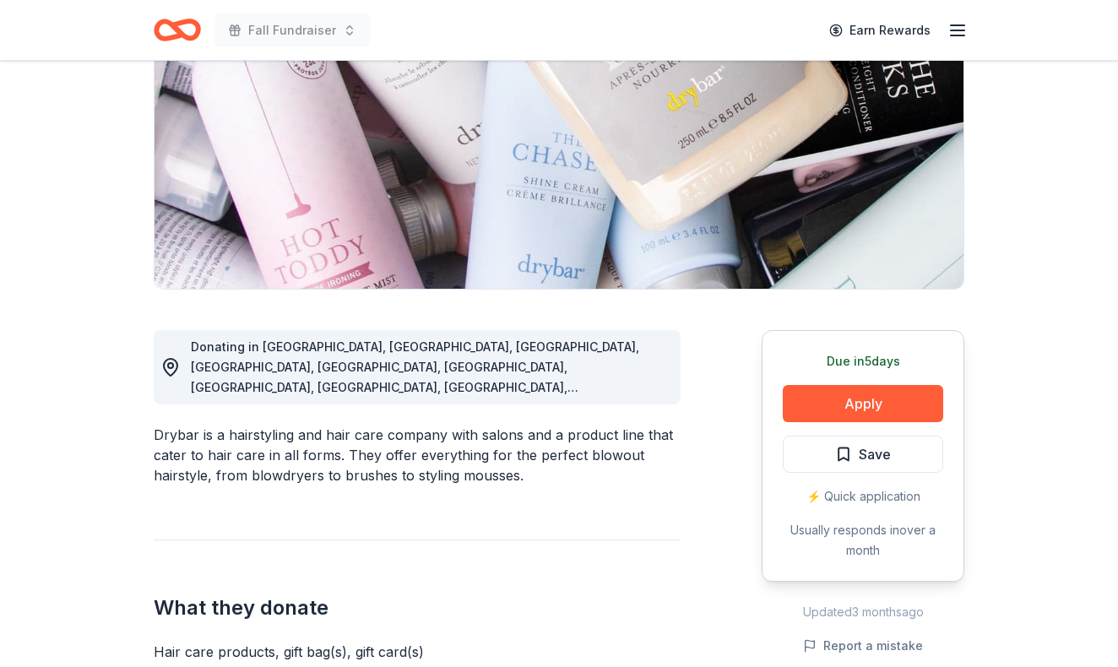
scroll to position [225, 0]
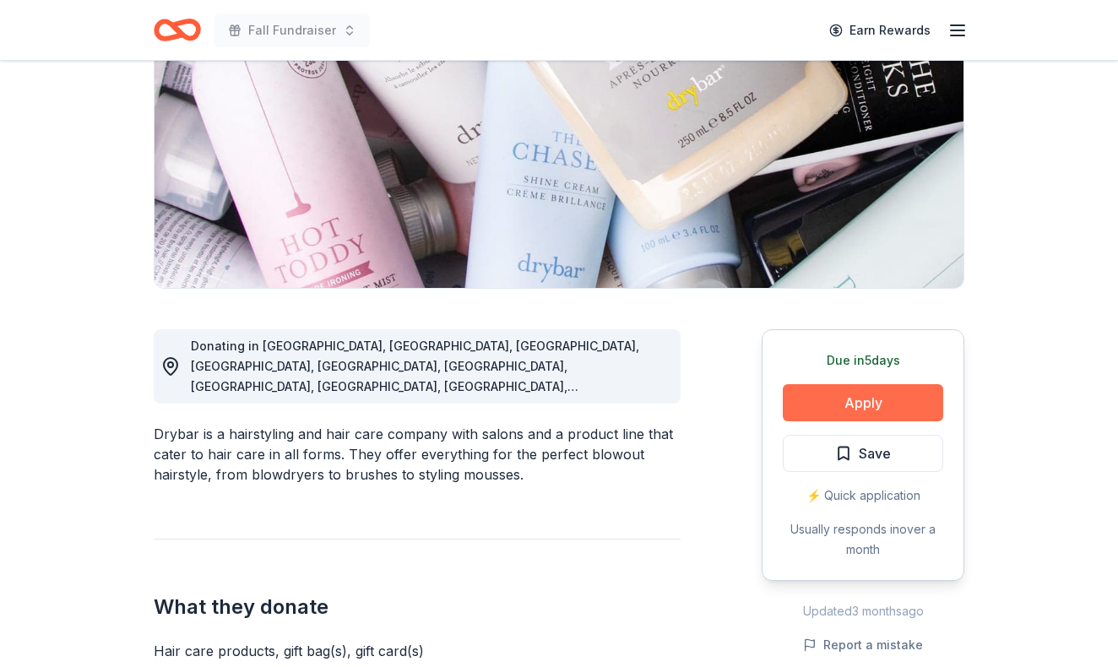
click at [861, 411] on button "Apply" at bounding box center [863, 402] width 160 height 37
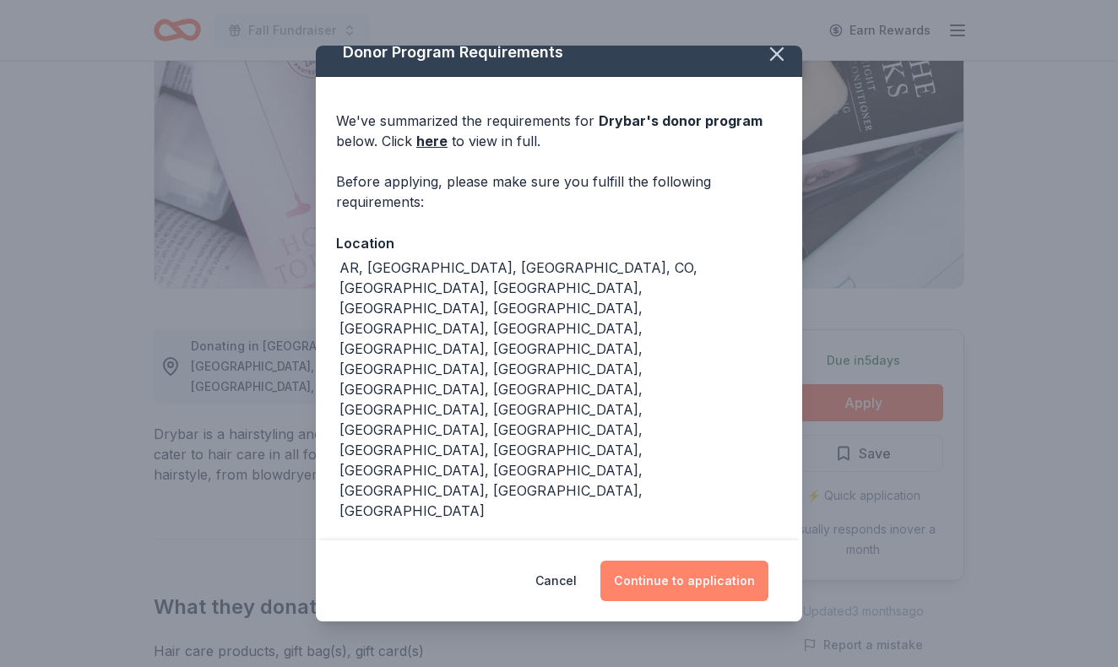
scroll to position [16, 0]
click at [689, 580] on button "Continue to application" at bounding box center [684, 581] width 168 height 41
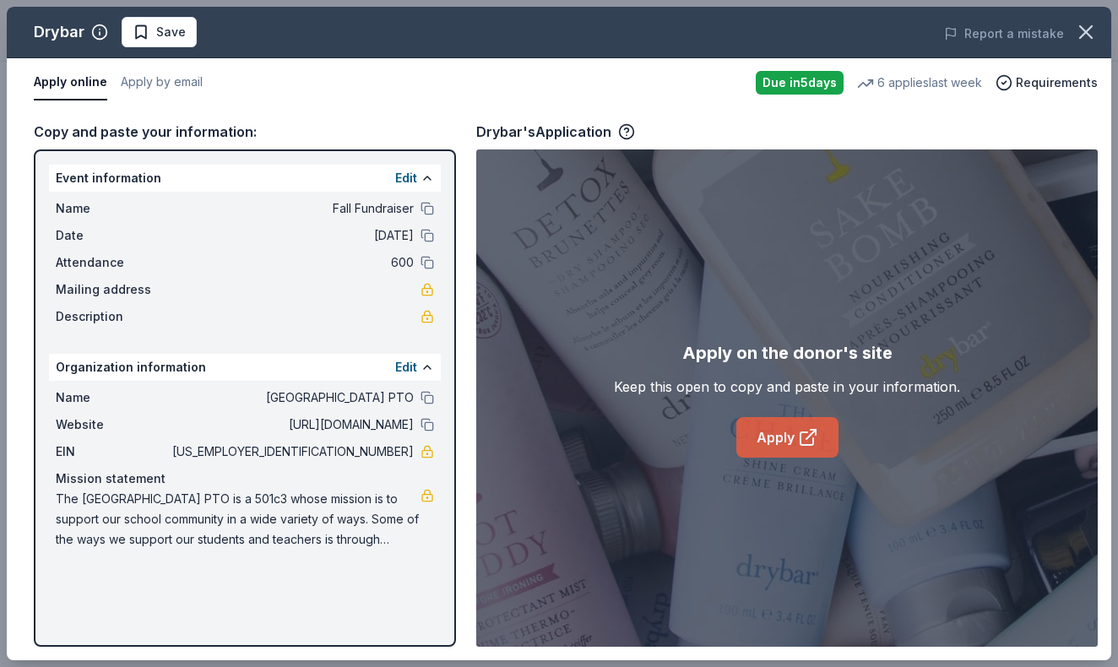
click at [788, 444] on link "Apply" at bounding box center [787, 437] width 102 height 41
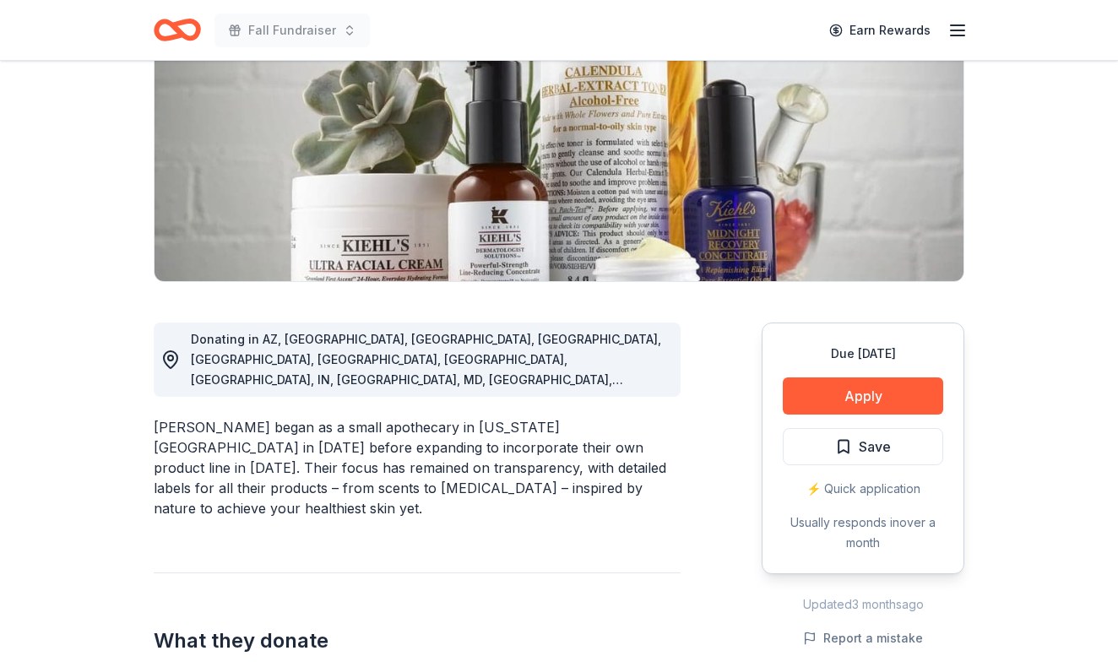
scroll to position [237, 0]
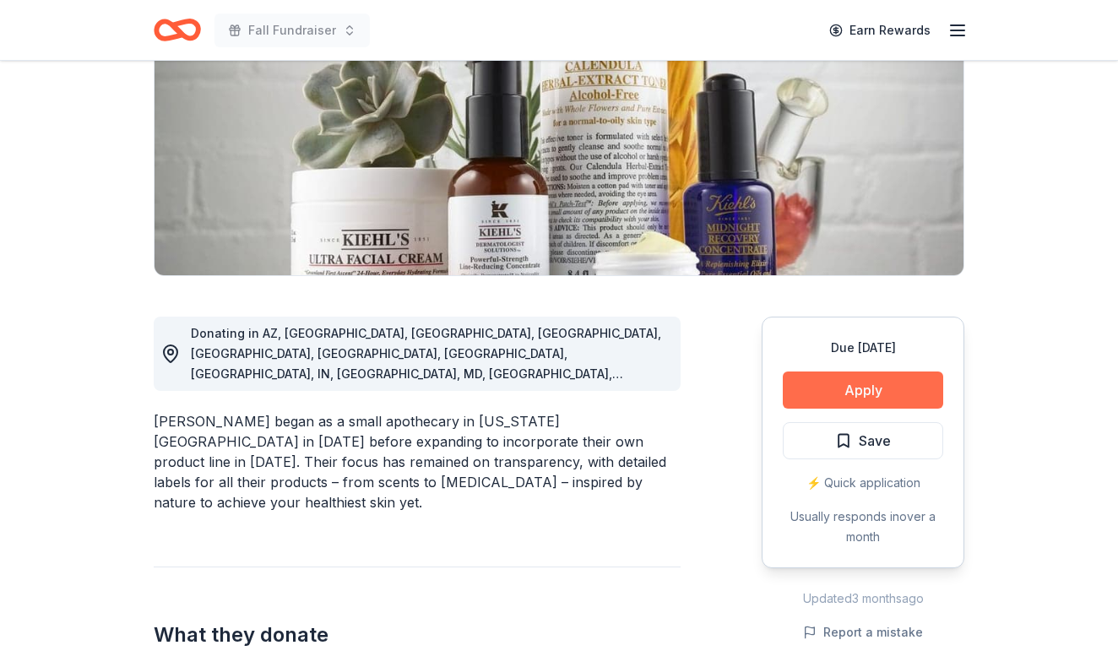
click at [815, 391] on button "Apply" at bounding box center [863, 390] width 160 height 37
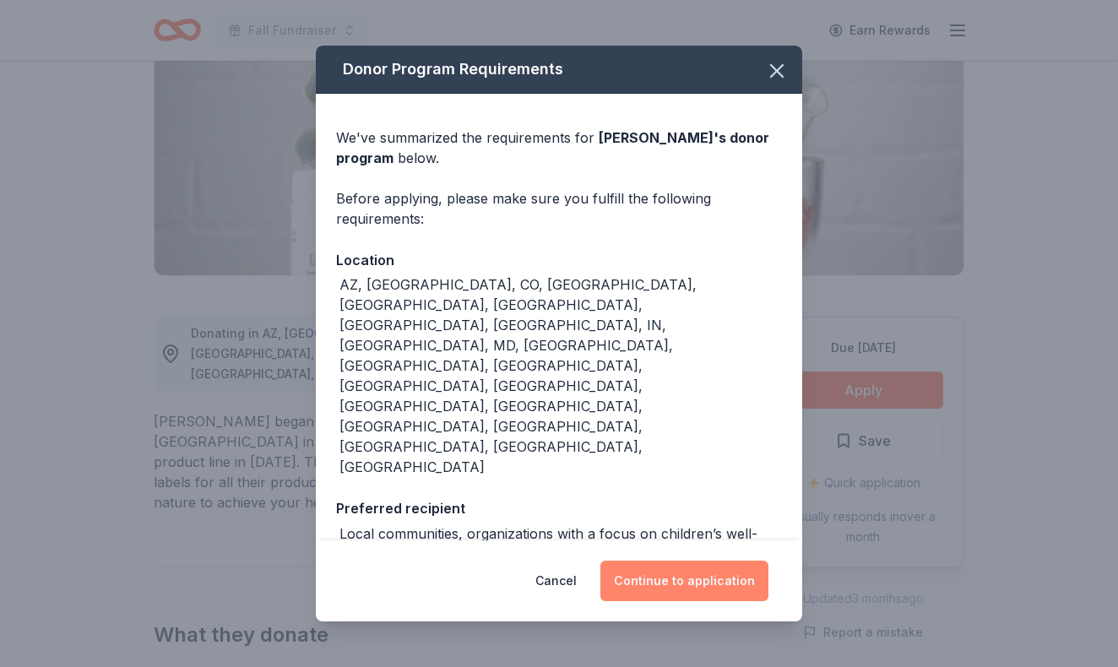
click at [671, 561] on button "Continue to application" at bounding box center [684, 581] width 168 height 41
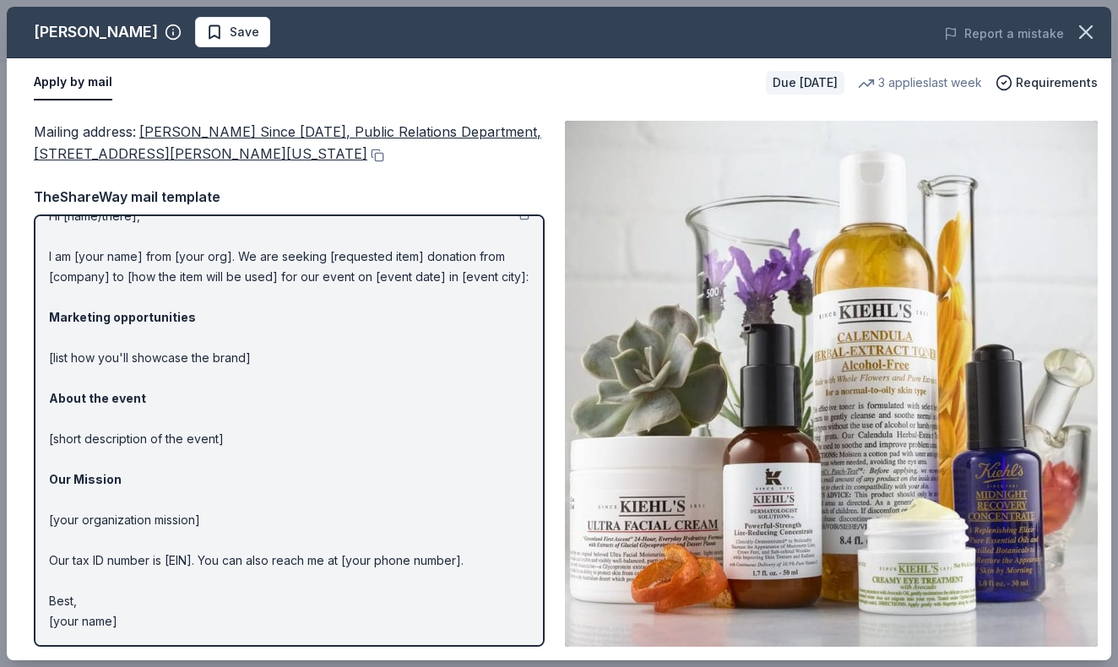
scroll to position [23, 0]
click at [821, 567] on img at bounding box center [831, 384] width 533 height 526
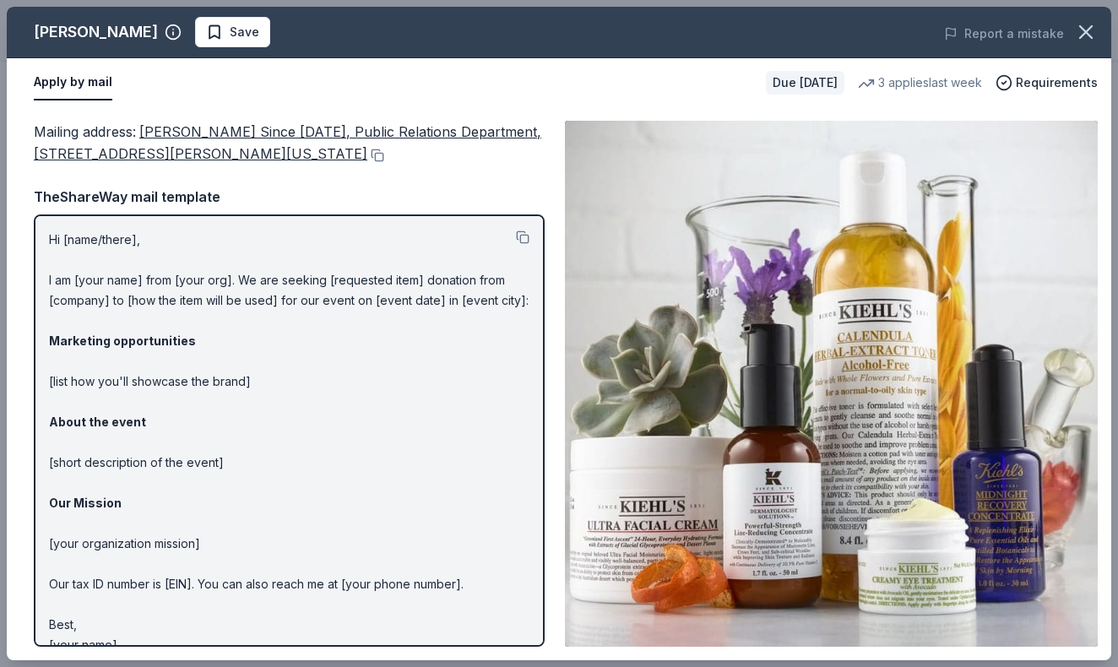
scroll to position [0, 0]
click at [267, 288] on p "Hi [name/there], I am [your name] from [your org]. We are seeking [requested it…" at bounding box center [289, 443] width 481 height 426
click at [177, 276] on p "Hi [name/there], I am [your name] from [your org]. We are seeking [requested it…" at bounding box center [289, 443] width 481 height 426
click at [198, 278] on p "Hi [name/there], I am [your name] from [your org]. We are seeking [requested it…" at bounding box center [289, 443] width 481 height 426
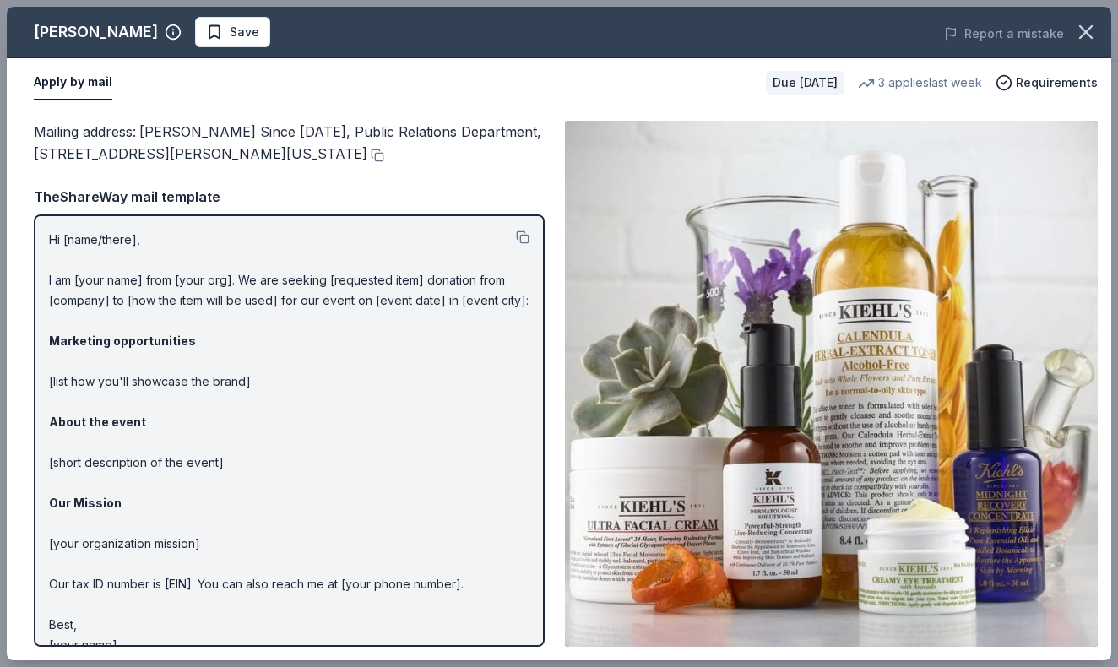
click at [198, 278] on p "Hi [name/there], I am [your name] from [your org]. We are seeking [requested it…" at bounding box center [289, 443] width 481 height 426
click at [109, 276] on p "Hi [name/there], I am [your name] from [your org]. We are seeking [requested it…" at bounding box center [289, 443] width 481 height 426
click at [94, 237] on p "Hi [name/there], I am [your name] from [your org]. We are seeking [requested it…" at bounding box center [289, 443] width 481 height 426
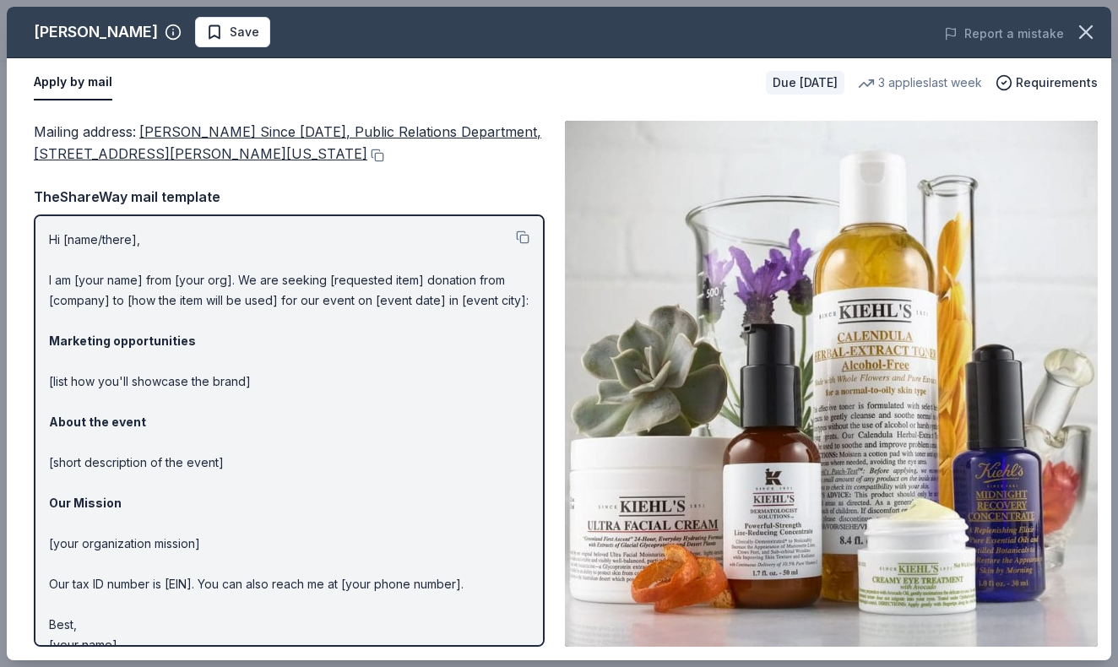
click at [94, 237] on p "Hi [name/there], I am [your name] from [your org]. We are seeking [requested it…" at bounding box center [289, 443] width 481 height 426
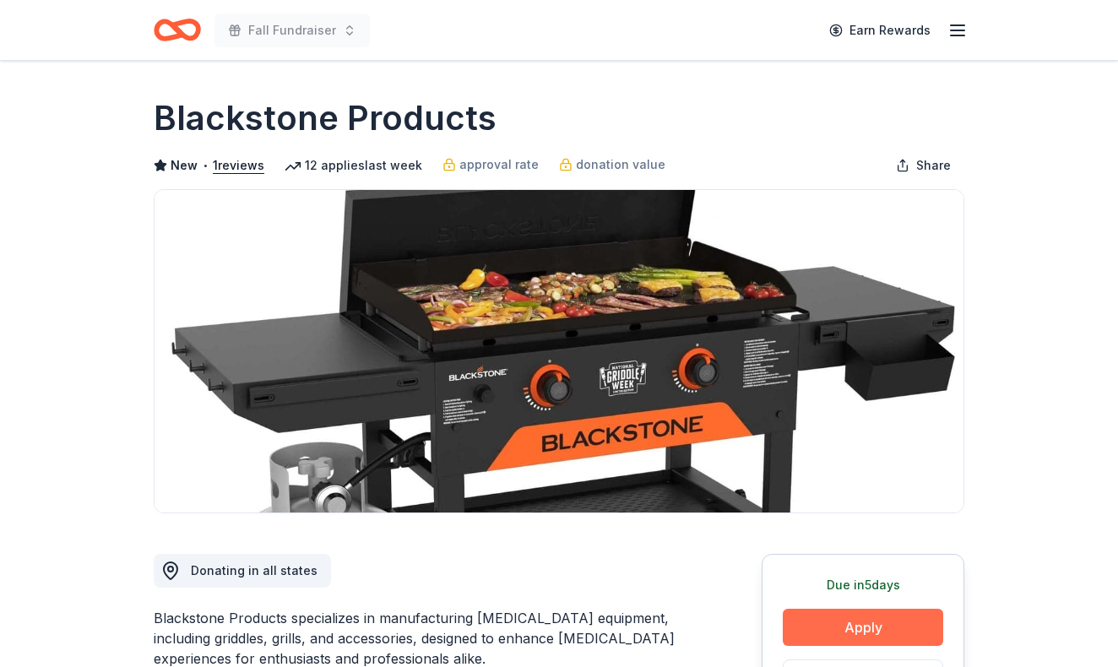
click at [873, 627] on button "Apply" at bounding box center [863, 627] width 160 height 37
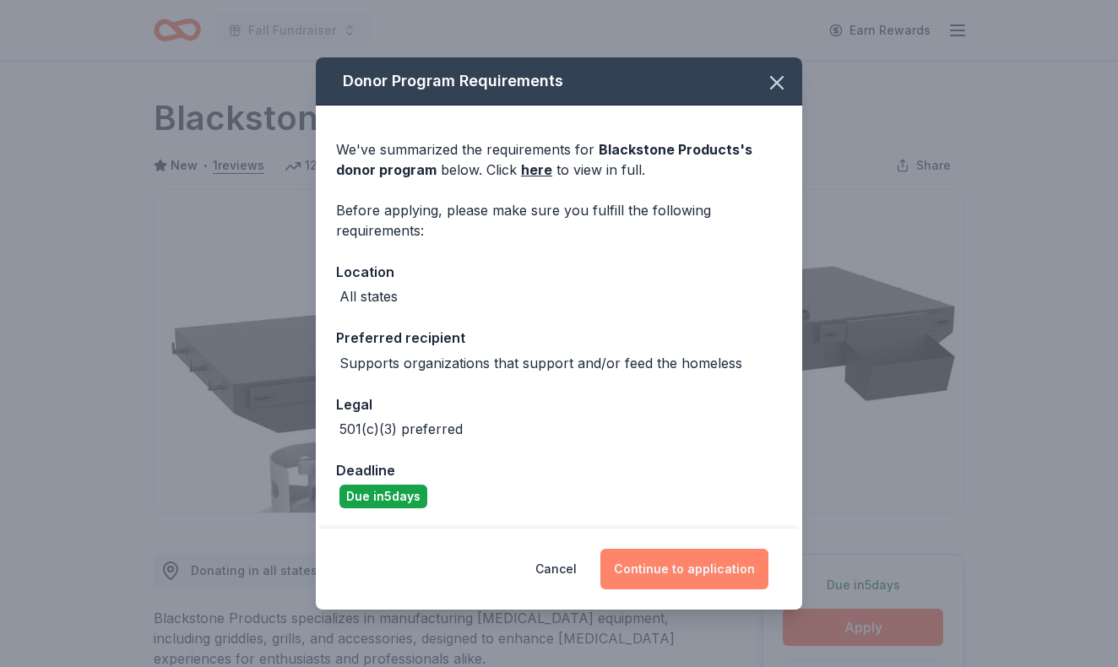
click at [678, 570] on button "Continue to application" at bounding box center [684, 569] width 168 height 41
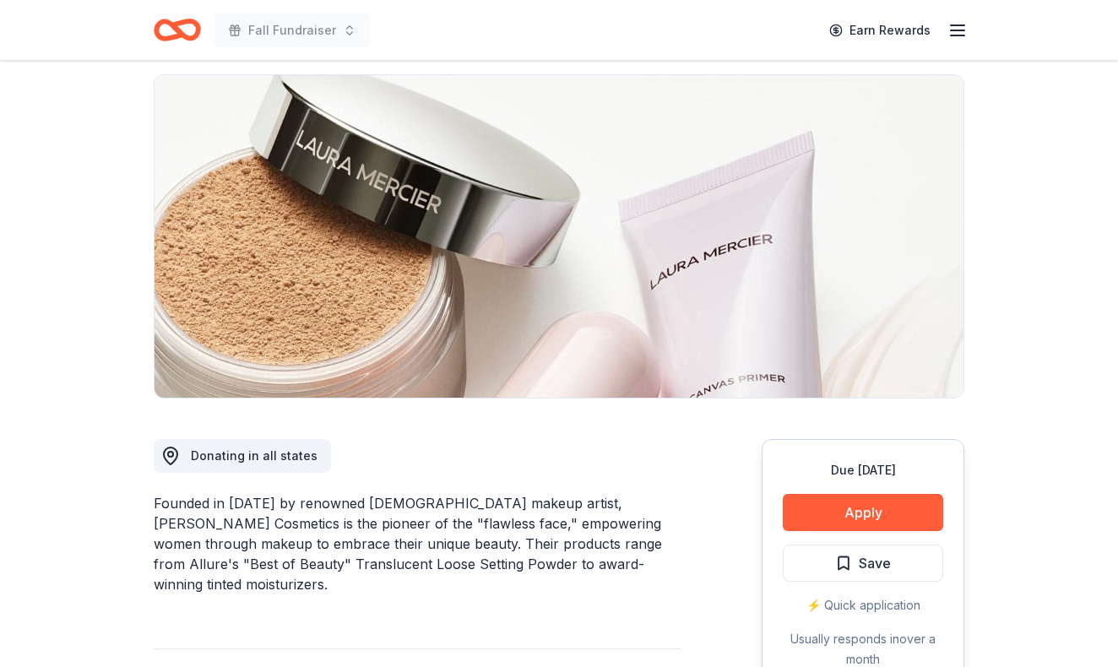
scroll to position [155, 0]
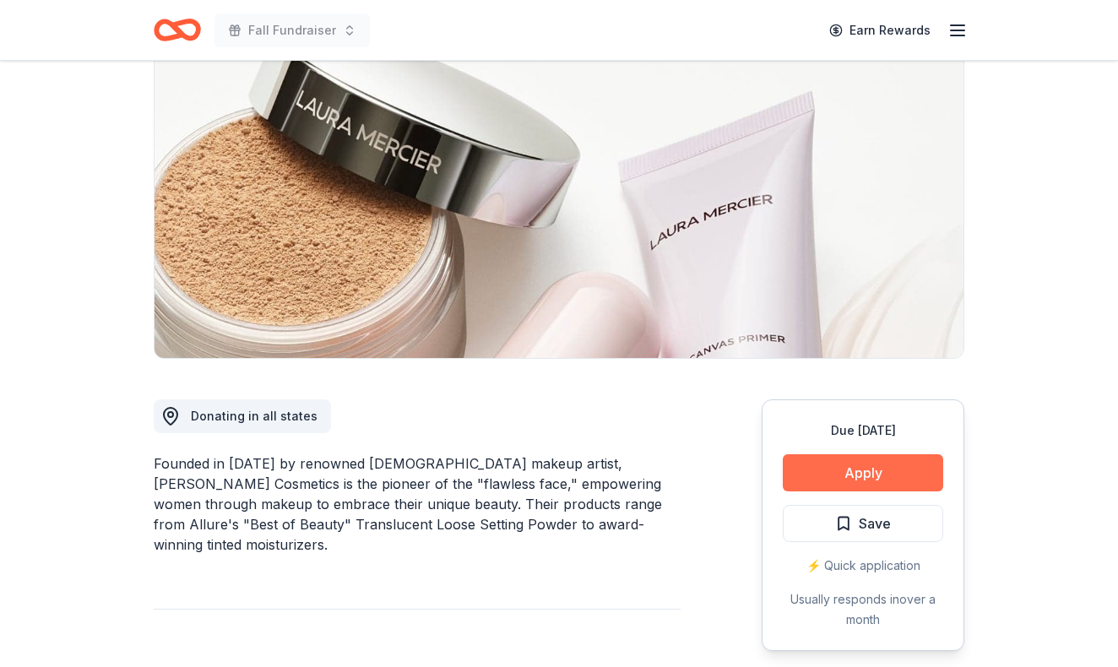
click at [828, 471] on button "Apply" at bounding box center [863, 472] width 160 height 37
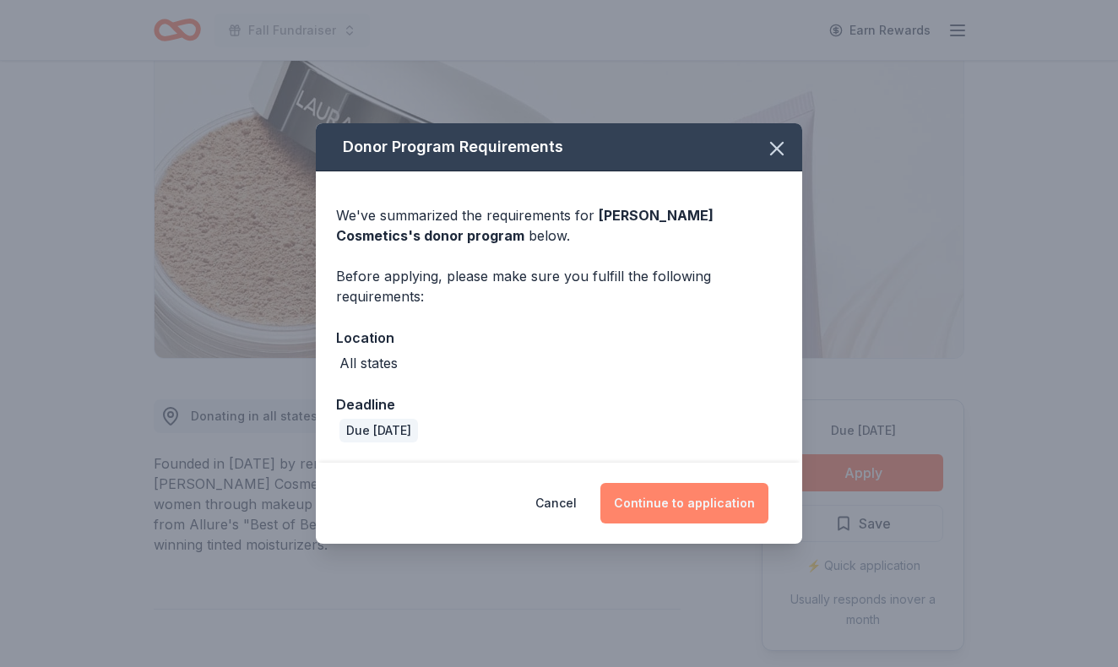
click at [728, 489] on button "Continue to application" at bounding box center [684, 503] width 168 height 41
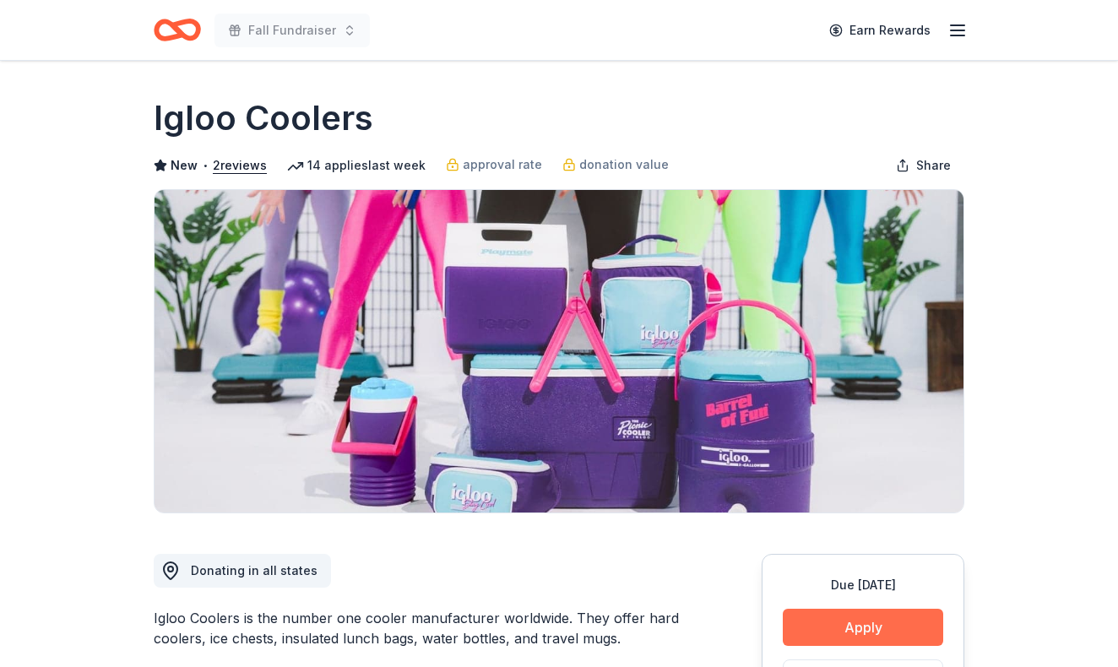
click at [855, 630] on button "Apply" at bounding box center [863, 627] width 160 height 37
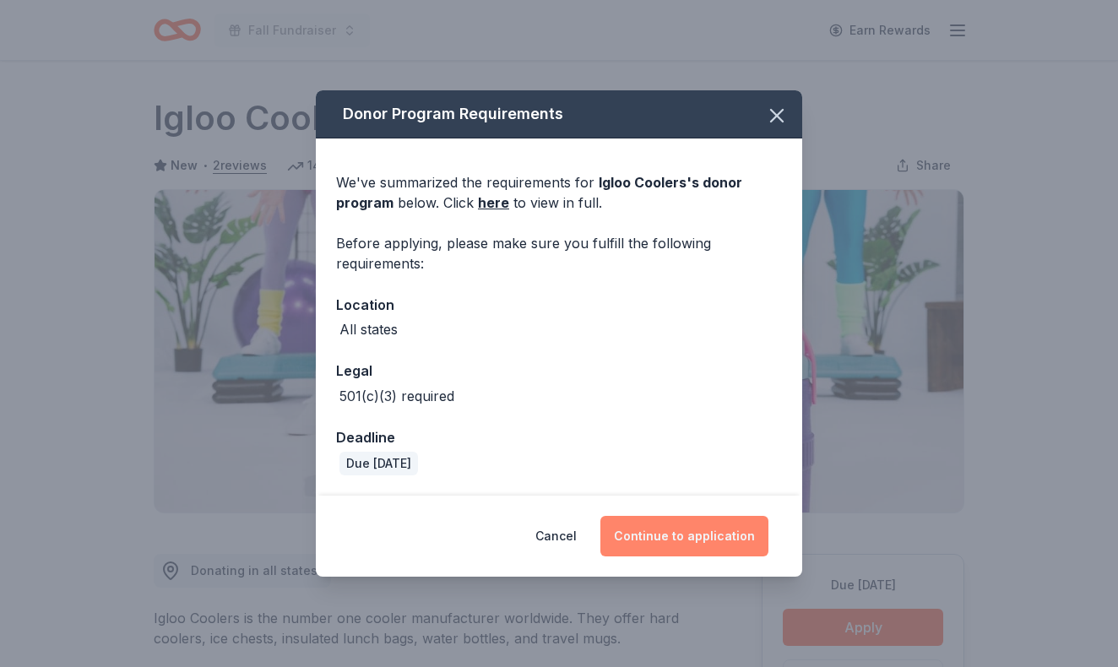
click at [672, 538] on button "Continue to application" at bounding box center [684, 536] width 168 height 41
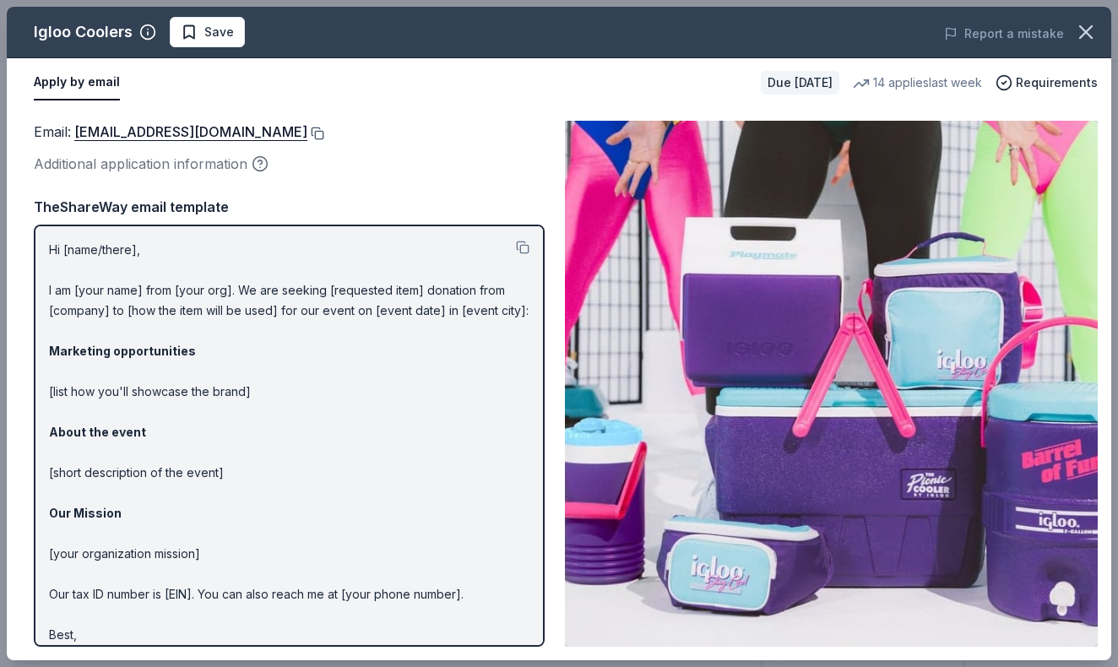
click at [307, 137] on button at bounding box center [315, 134] width 17 height 14
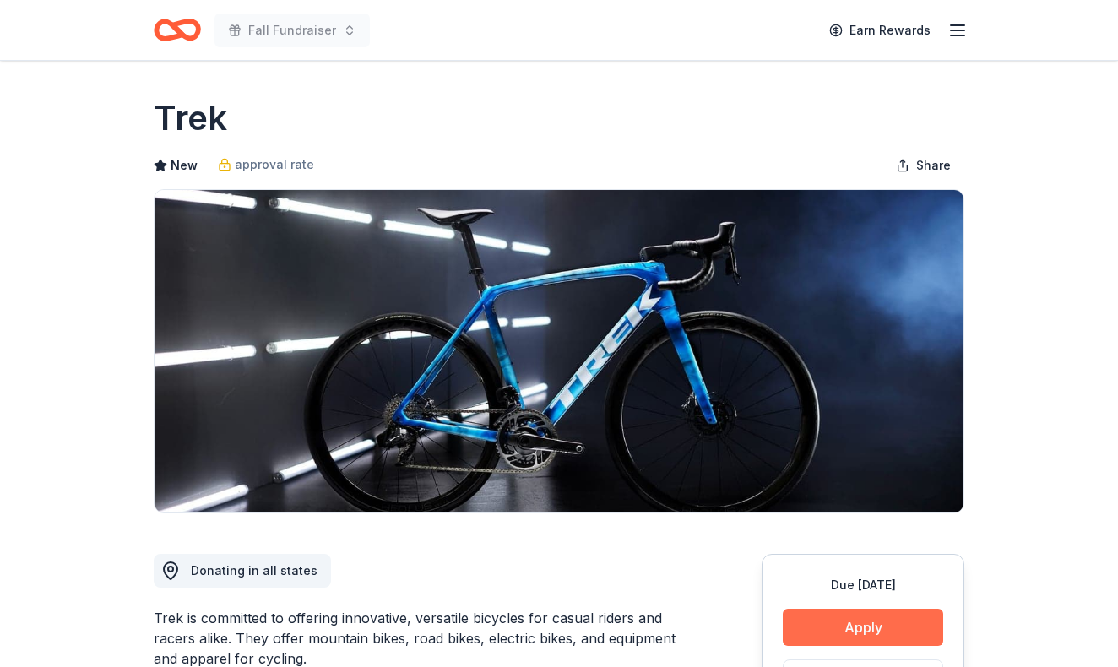
click at [859, 642] on button "Apply" at bounding box center [863, 627] width 160 height 37
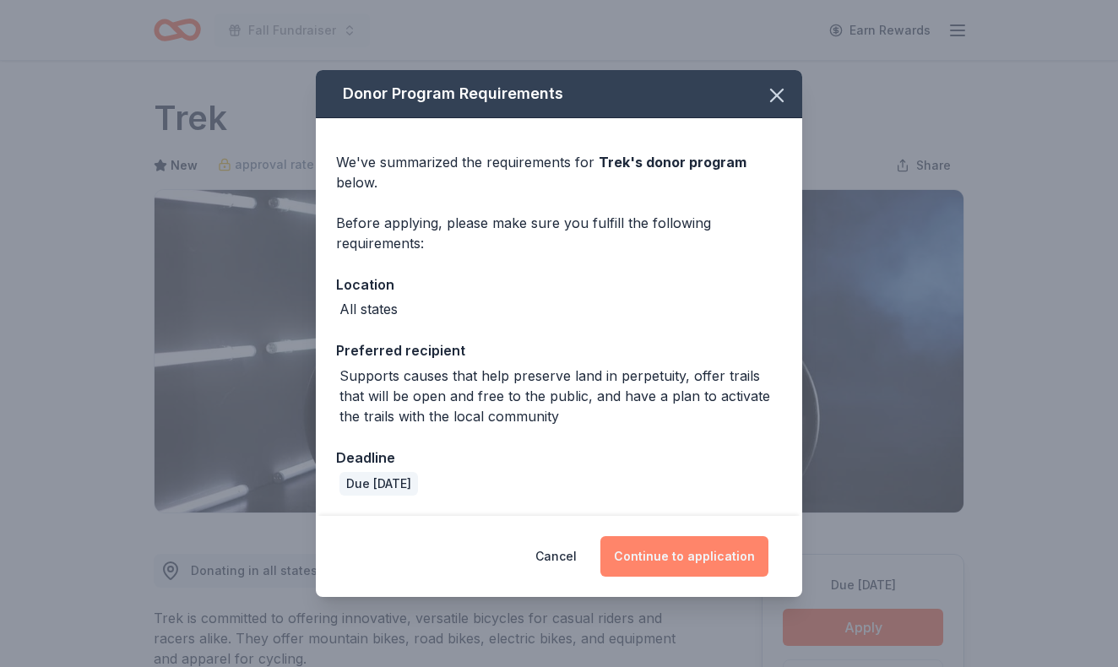
click at [741, 556] on button "Continue to application" at bounding box center [684, 556] width 168 height 41
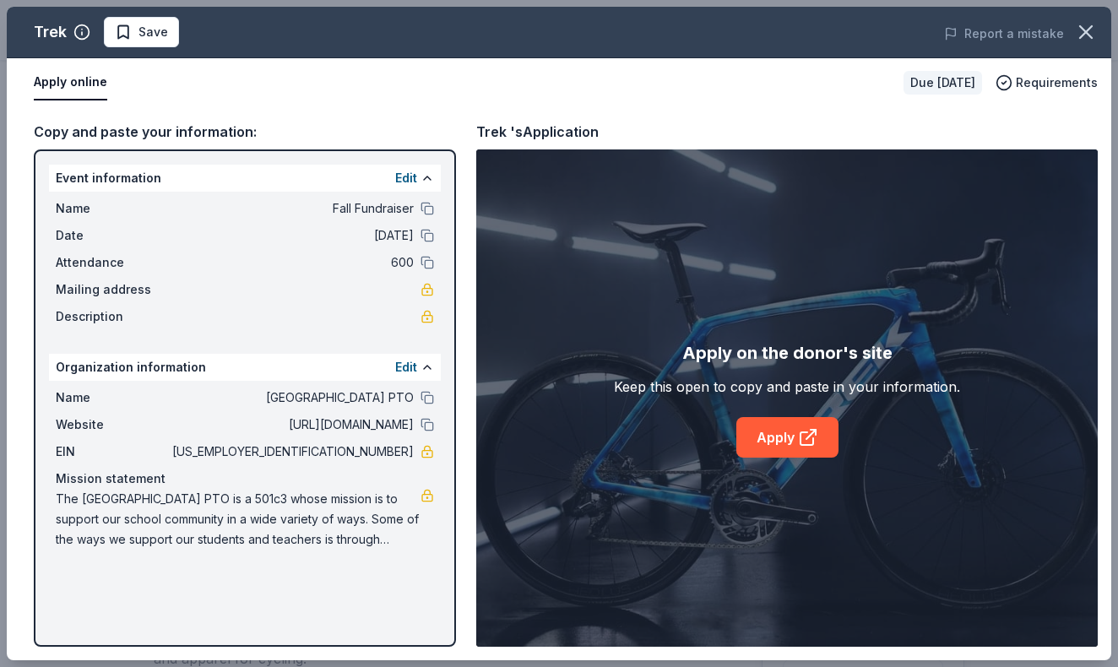
click at [394, 207] on span "Fall Fundraiser" at bounding box center [291, 208] width 245 height 20
click at [801, 444] on icon at bounding box center [807, 438] width 13 height 13
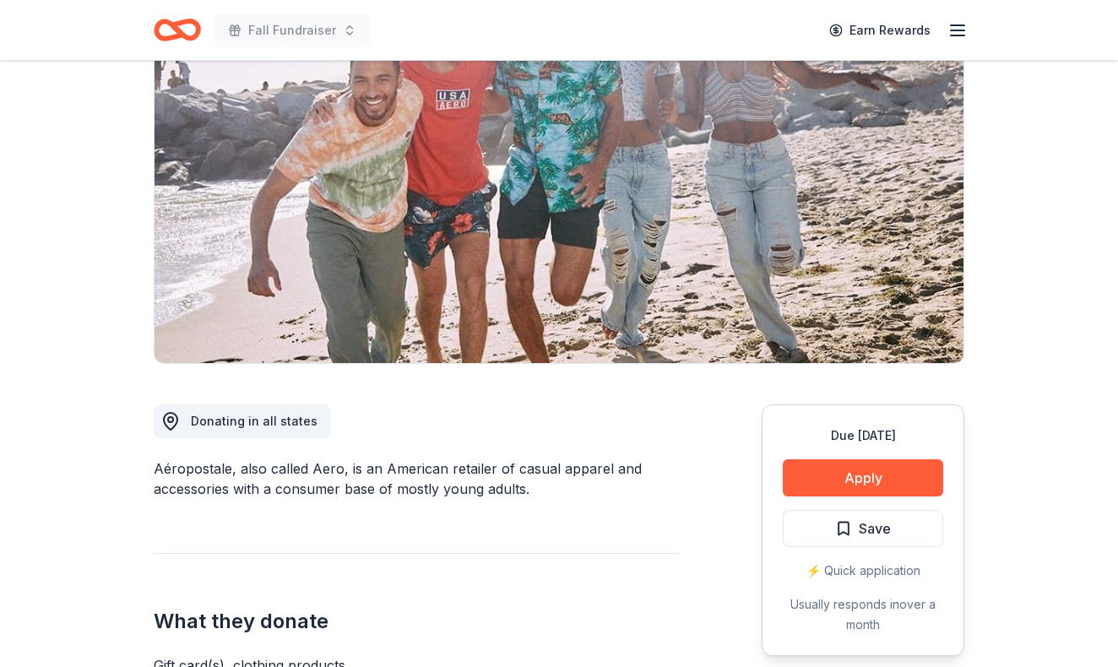
scroll to position [157, 0]
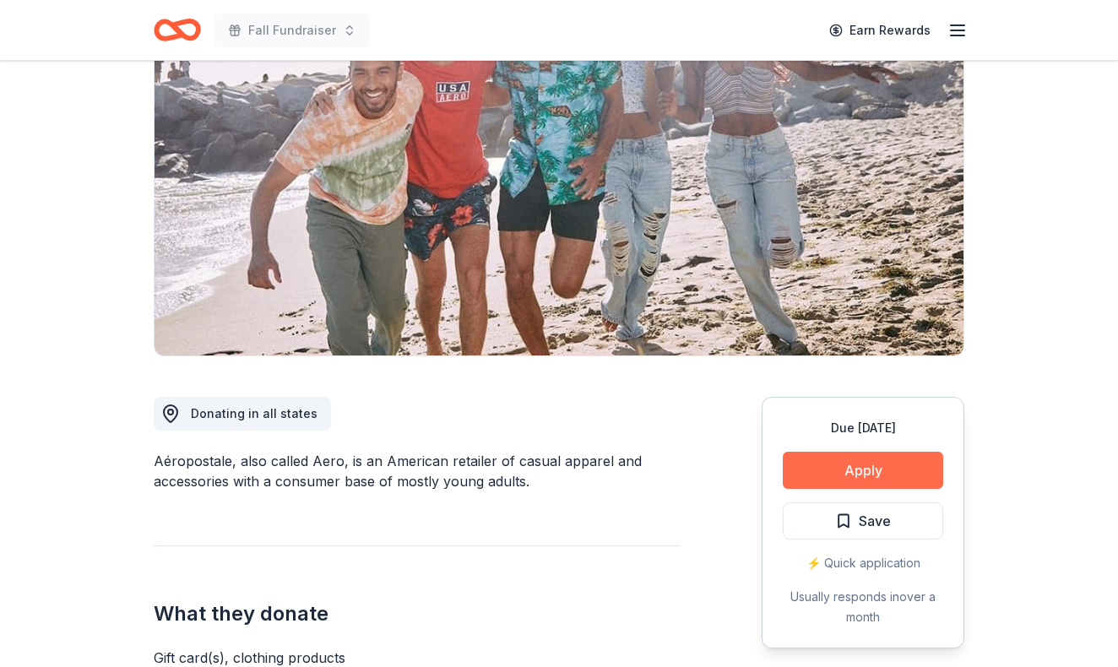
click at [845, 470] on button "Apply" at bounding box center [863, 470] width 160 height 37
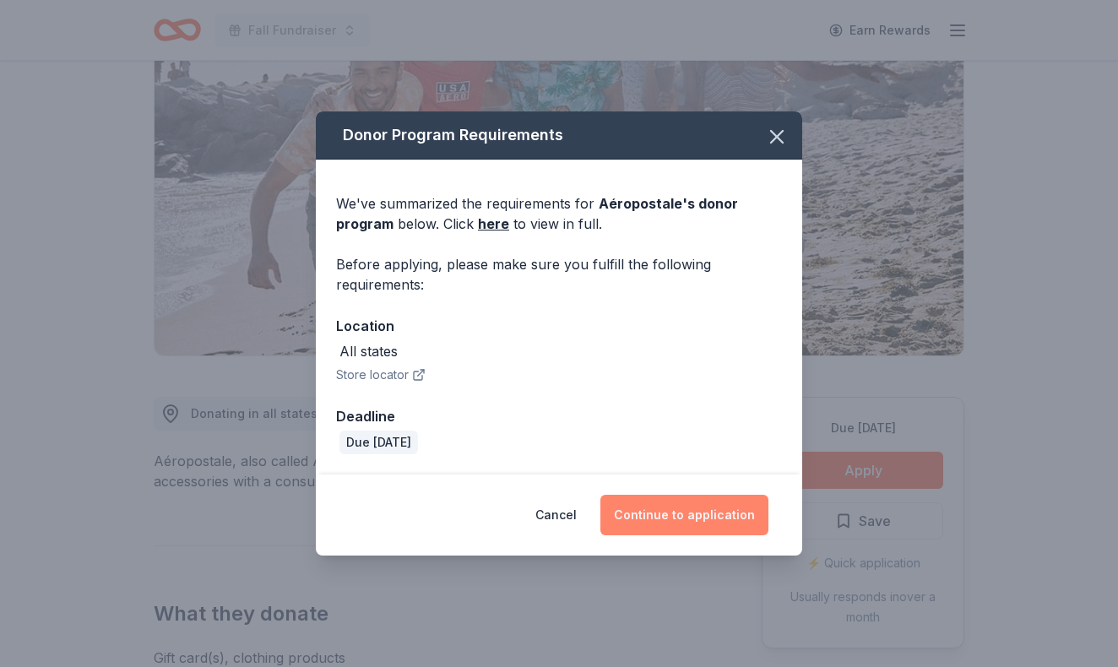
click at [687, 523] on button "Continue to application" at bounding box center [684, 515] width 168 height 41
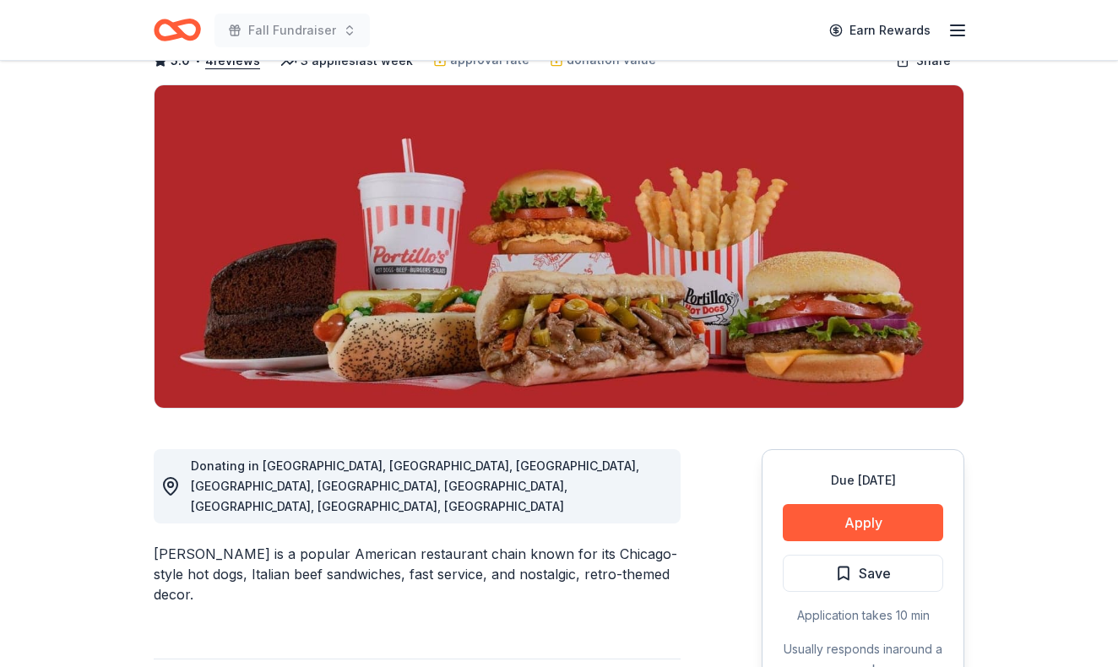
scroll to position [117, 0]
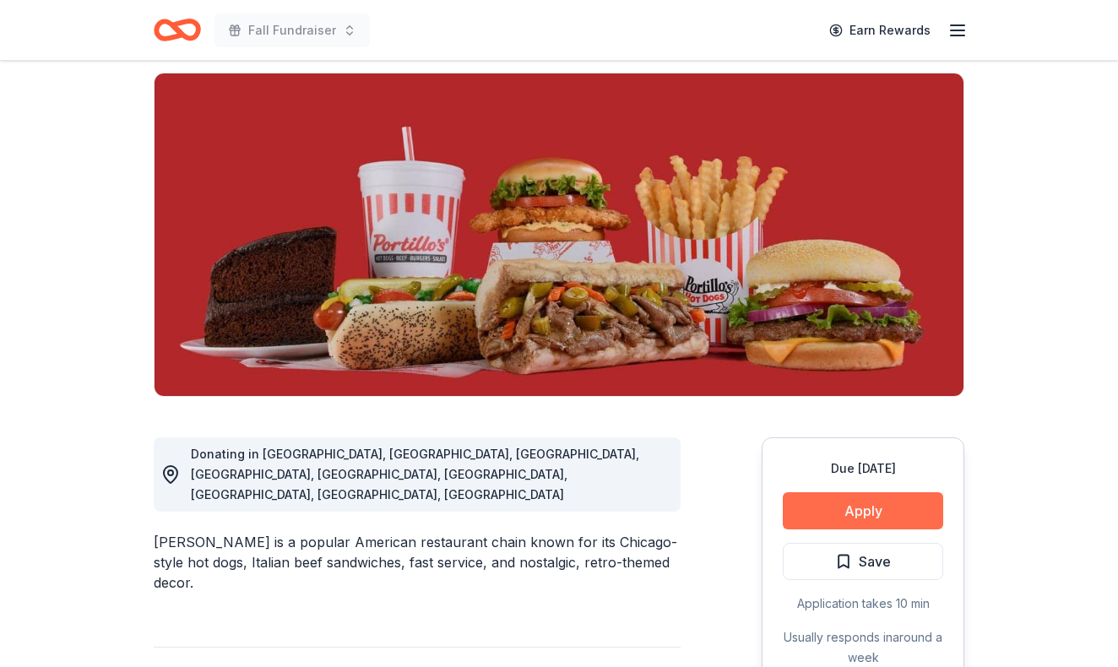
click at [819, 513] on button "Apply" at bounding box center [863, 510] width 160 height 37
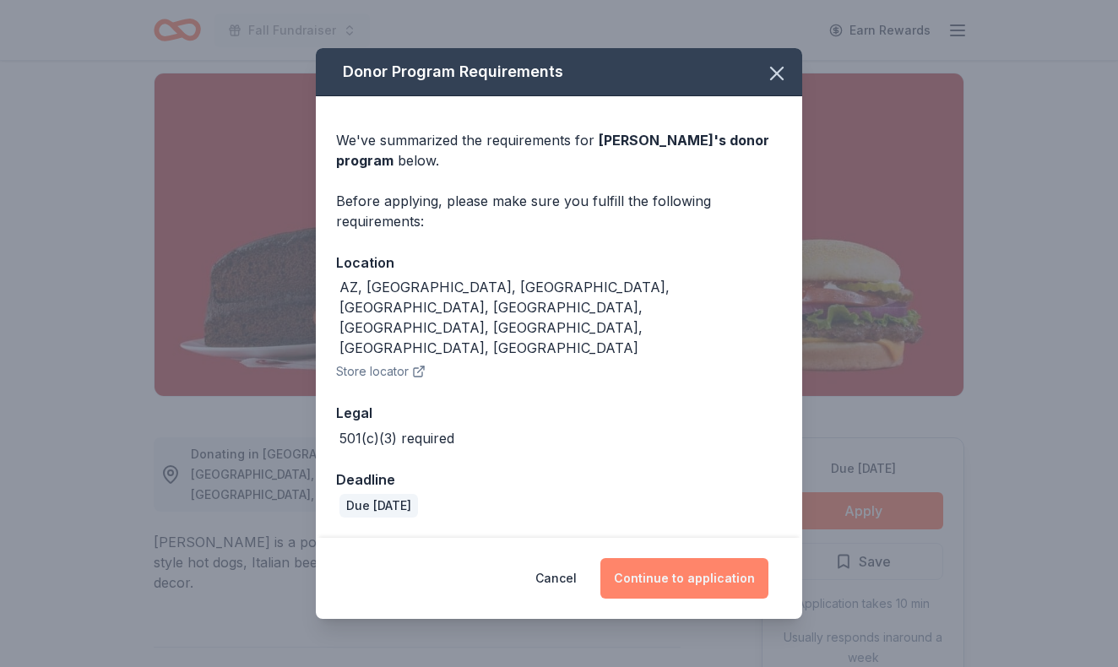
click at [720, 558] on button "Continue to application" at bounding box center [684, 578] width 168 height 41
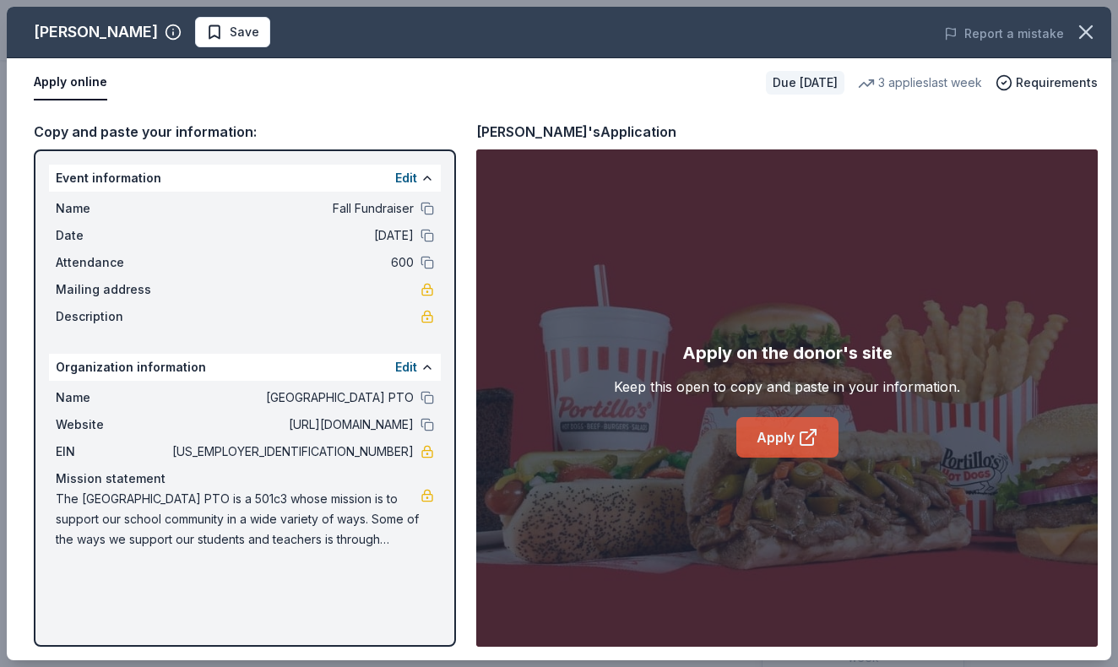
click at [819, 448] on link "Apply" at bounding box center [787, 437] width 102 height 41
click at [1087, 30] on icon "button" at bounding box center [1086, 32] width 24 height 24
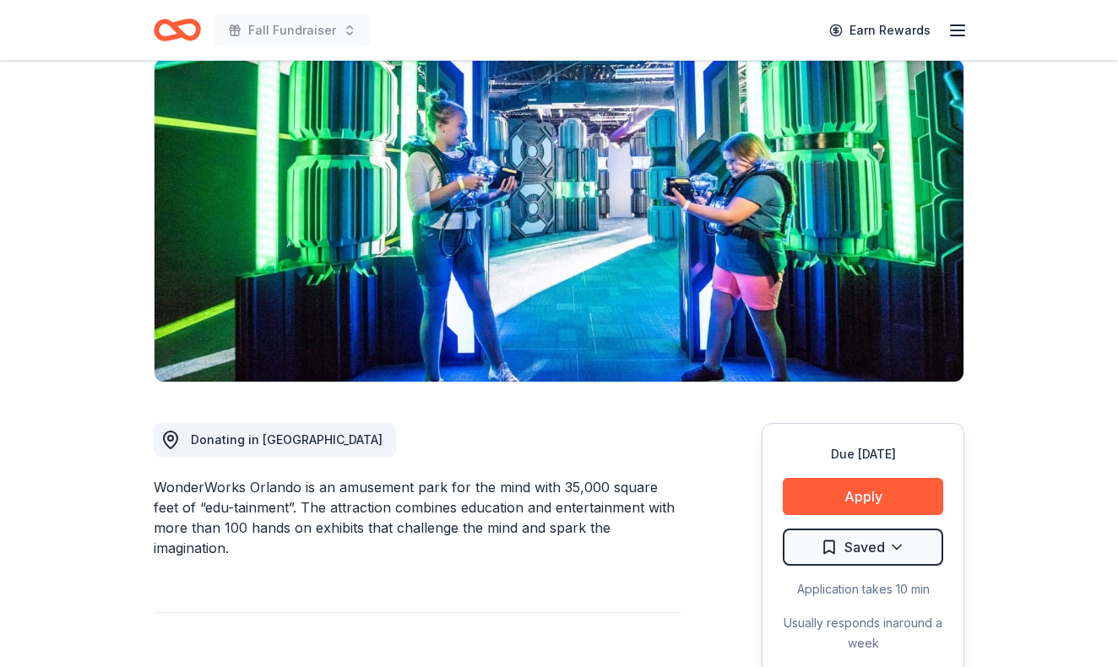
scroll to position [198, 0]
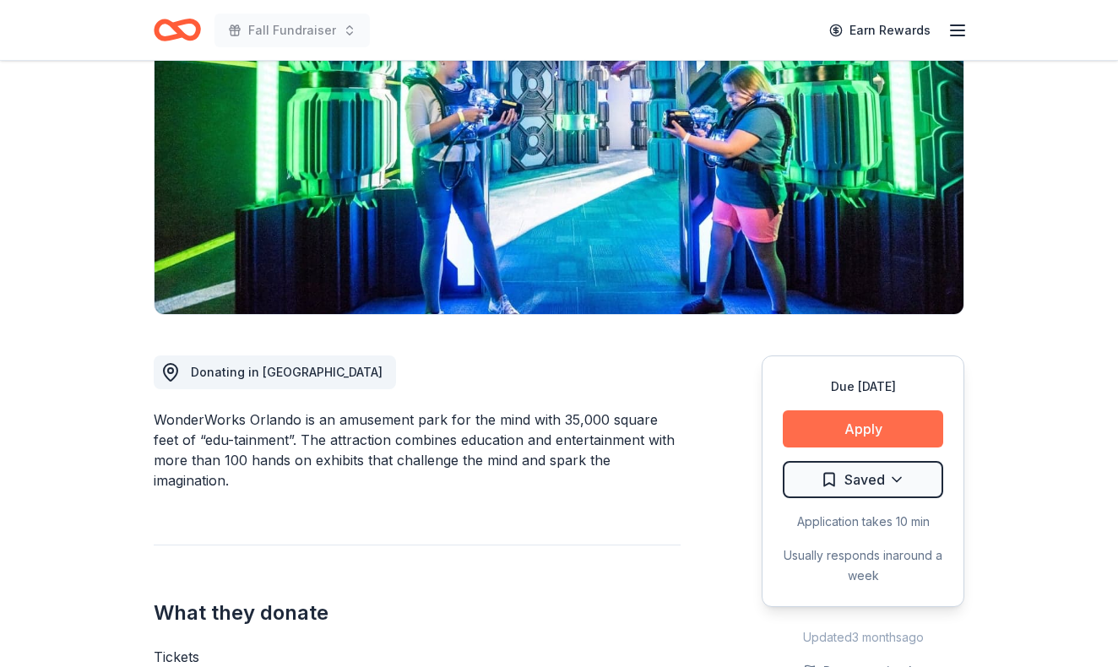
click at [849, 424] on button "Apply" at bounding box center [863, 428] width 160 height 37
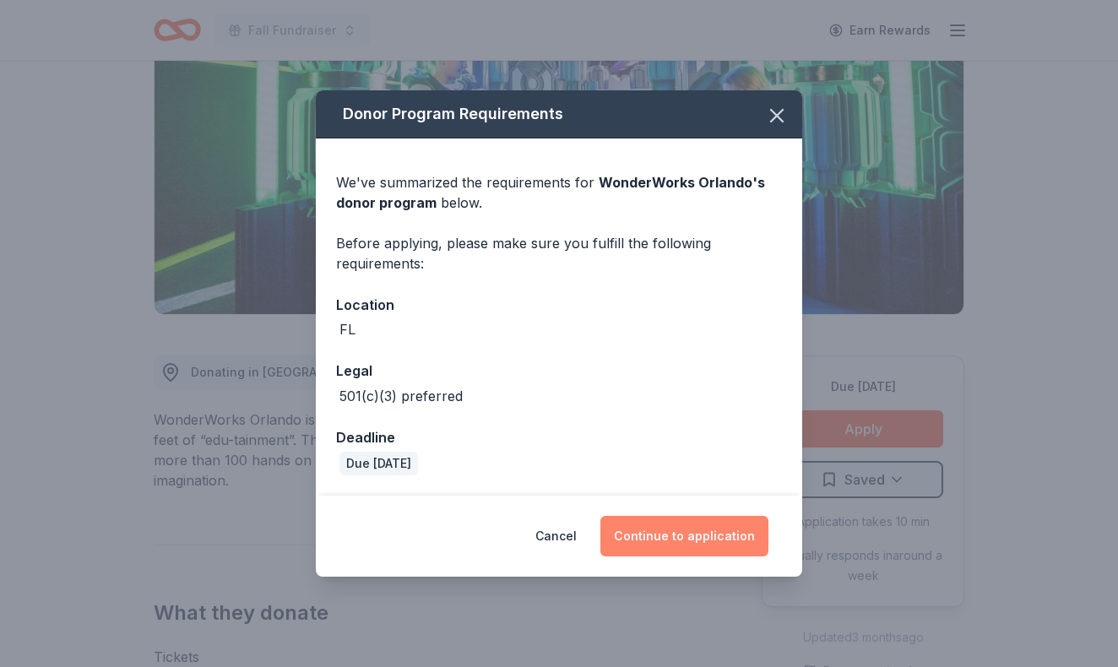
click at [725, 536] on button "Continue to application" at bounding box center [684, 536] width 168 height 41
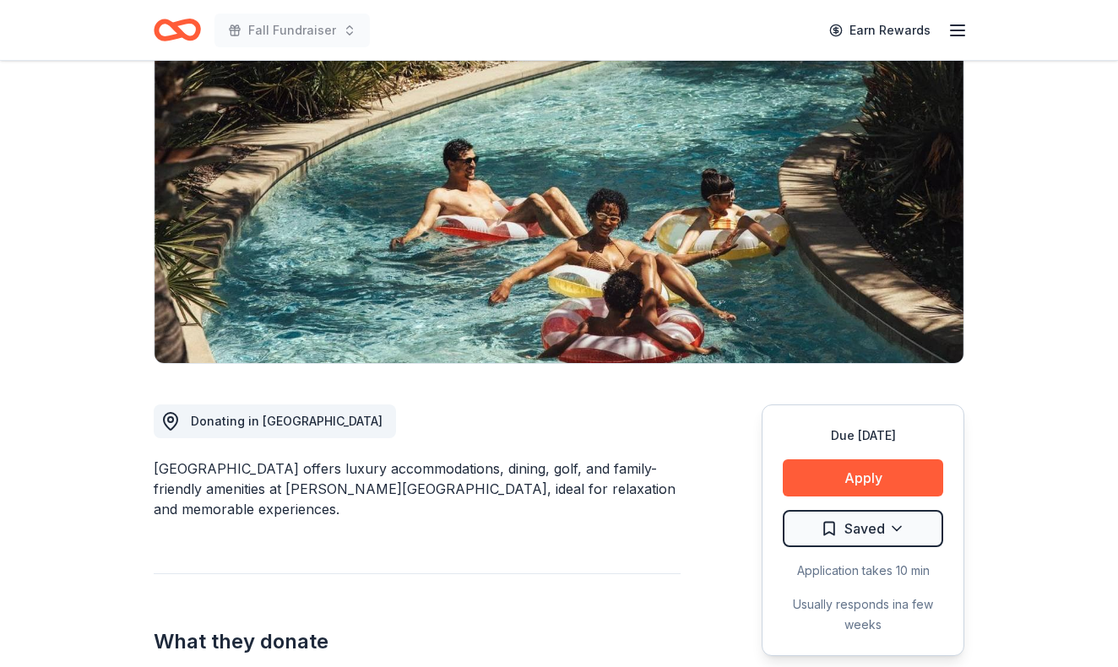
scroll to position [152, 0]
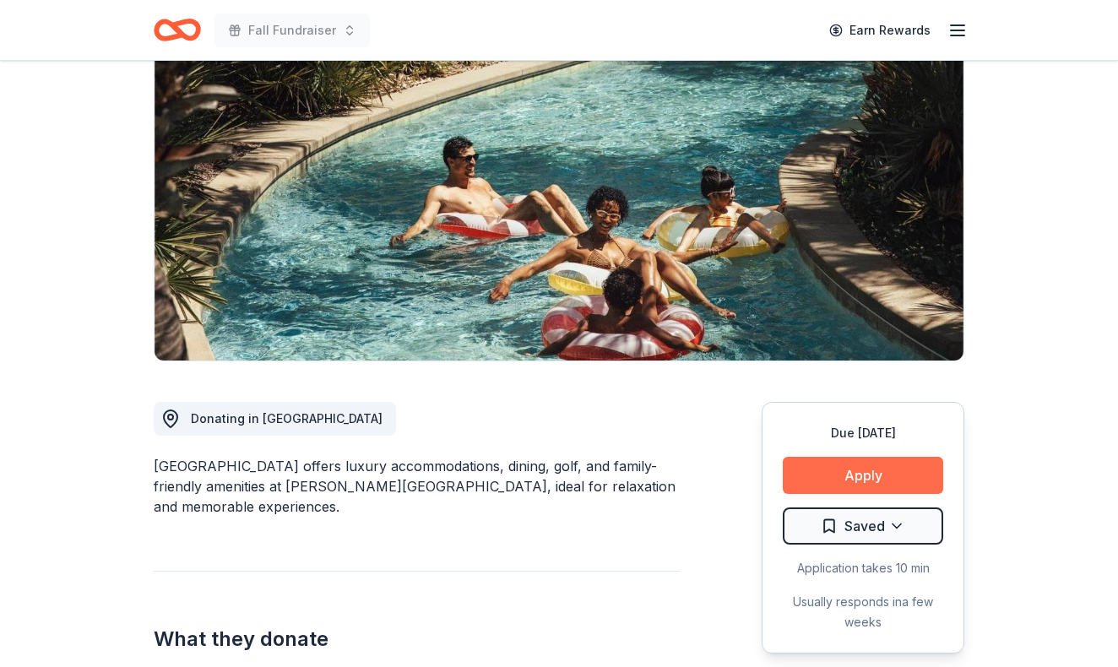
click at [828, 476] on button "Apply" at bounding box center [863, 475] width 160 height 37
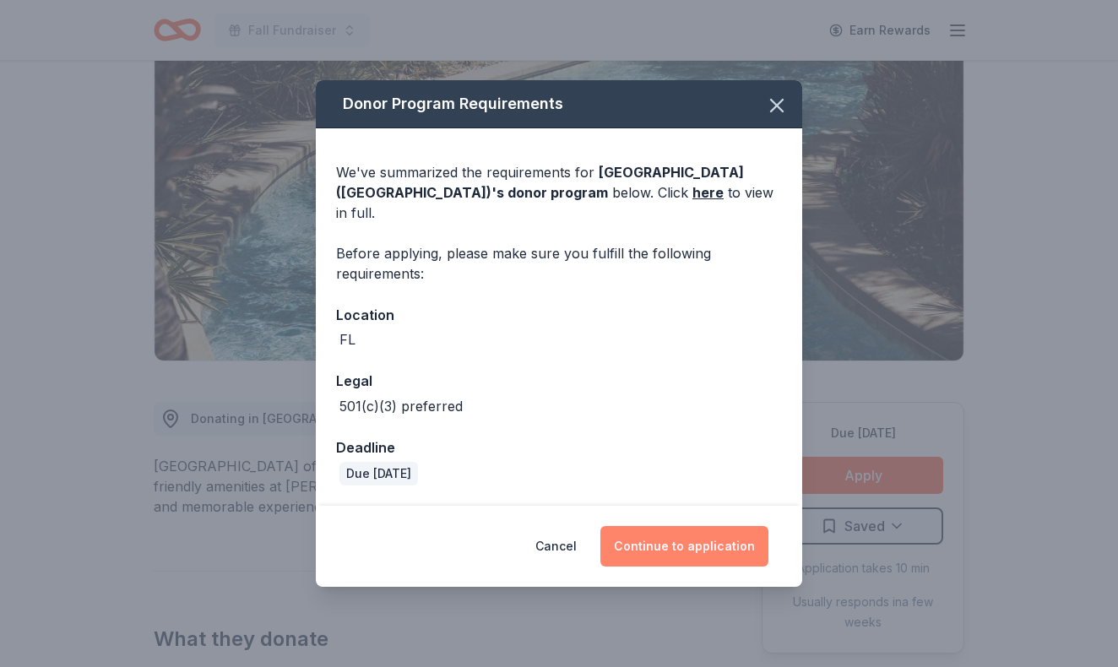
click at [673, 543] on button "Continue to application" at bounding box center [684, 546] width 168 height 41
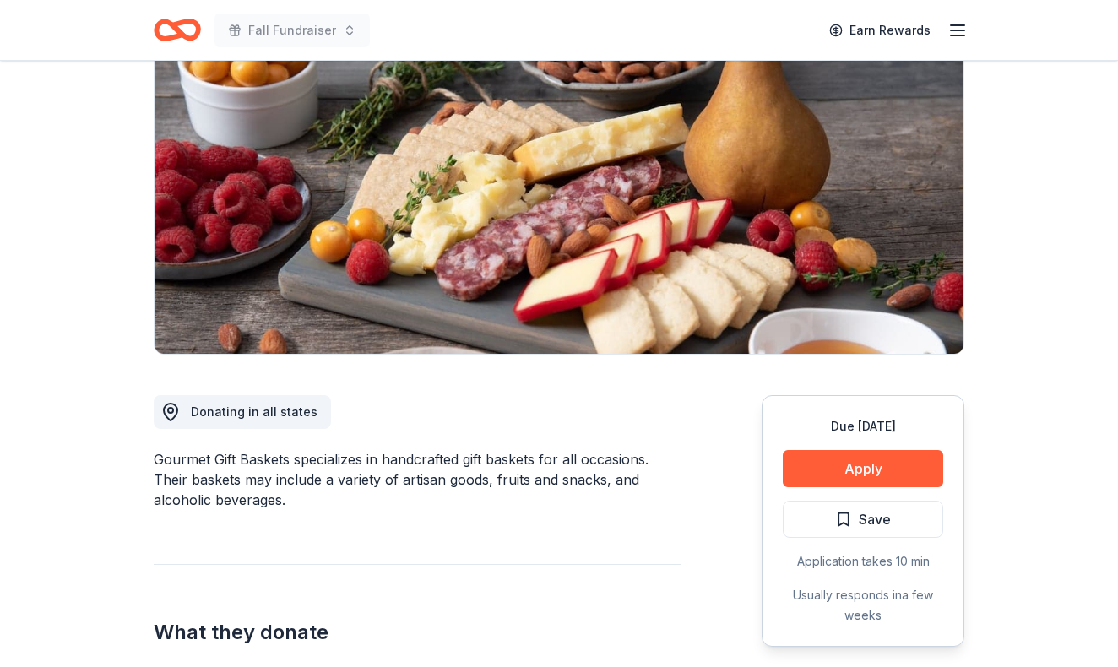
scroll to position [160, 0]
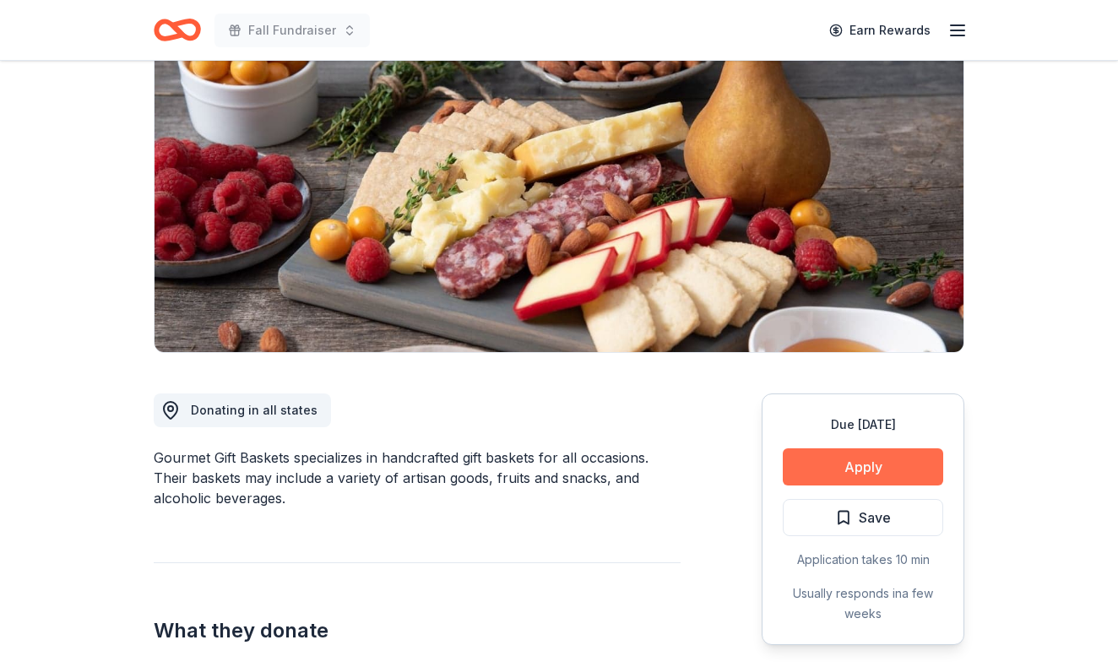
click at [890, 464] on button "Apply" at bounding box center [863, 466] width 160 height 37
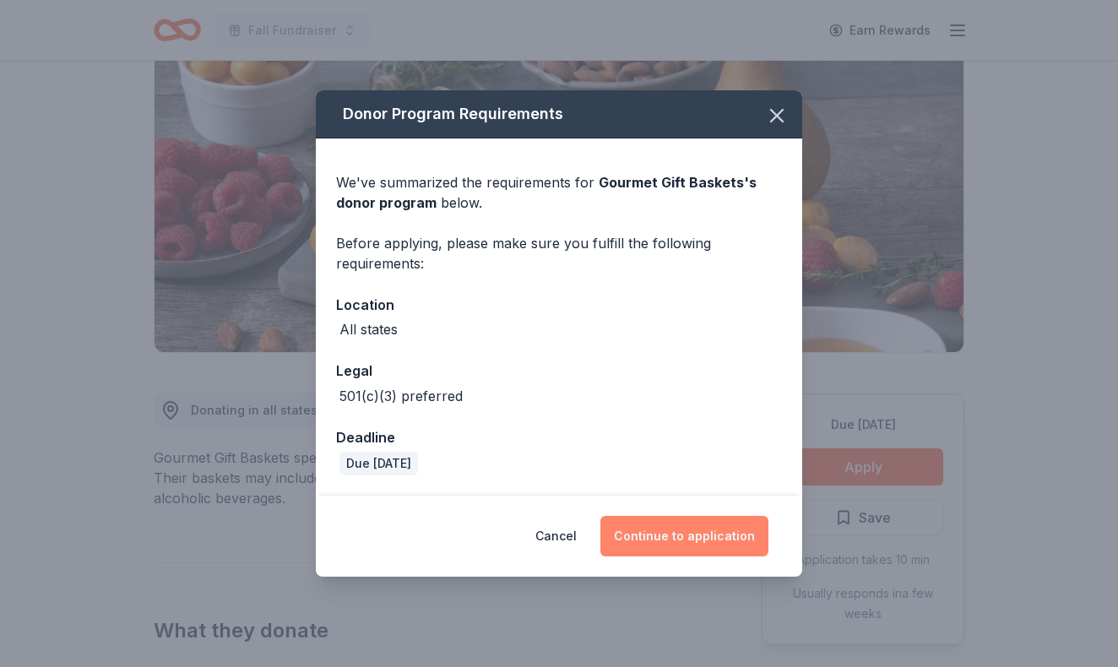
click at [668, 539] on button "Continue to application" at bounding box center [684, 536] width 168 height 41
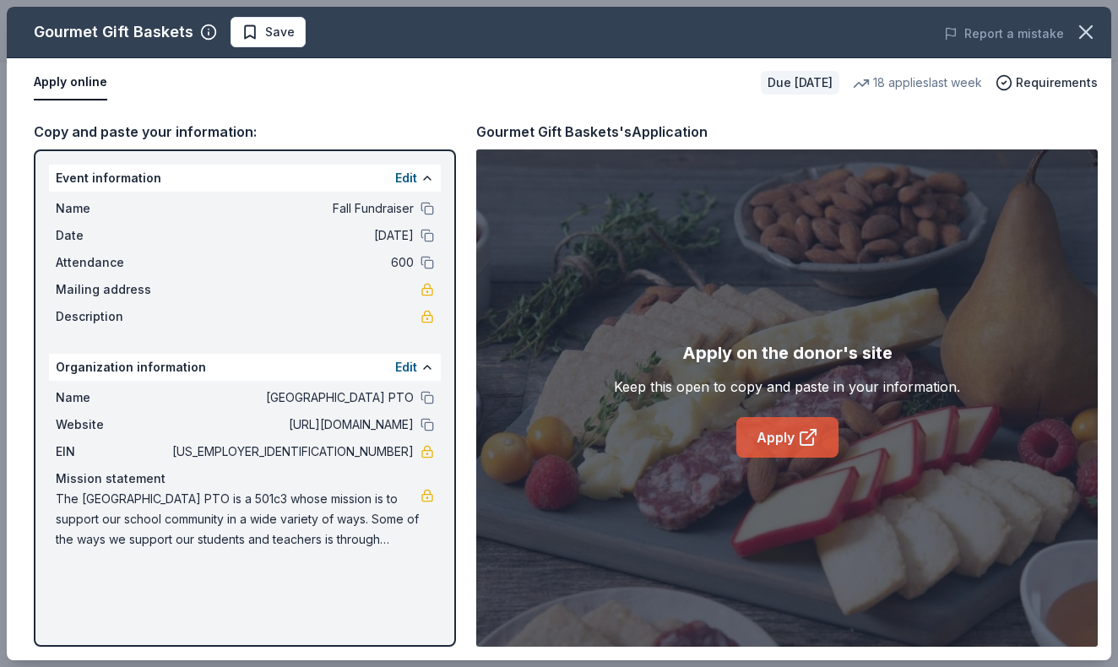
click at [798, 439] on icon at bounding box center [808, 437] width 20 height 20
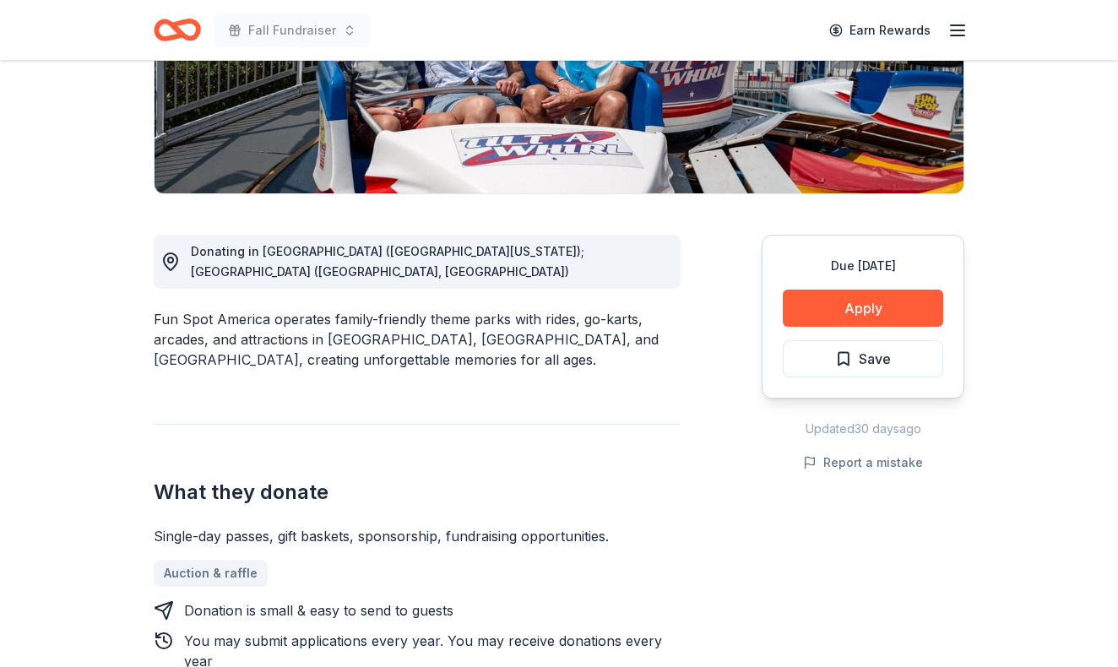
scroll to position [335, 0]
